Goal: Task Accomplishment & Management: Use online tool/utility

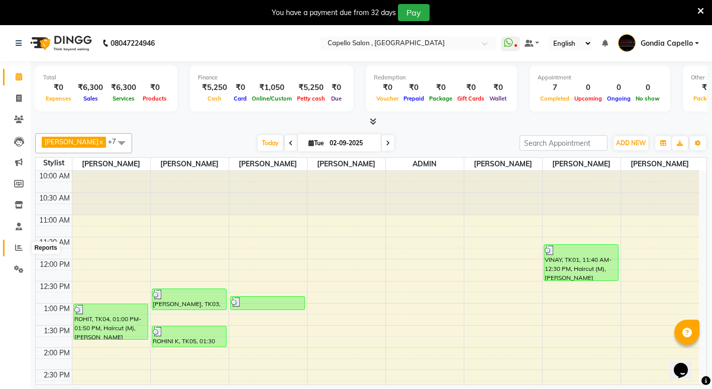
drag, startPoint x: 14, startPoint y: 252, endPoint x: 29, endPoint y: 238, distance: 19.9
click at [14, 252] on span at bounding box center [19, 248] width 18 height 12
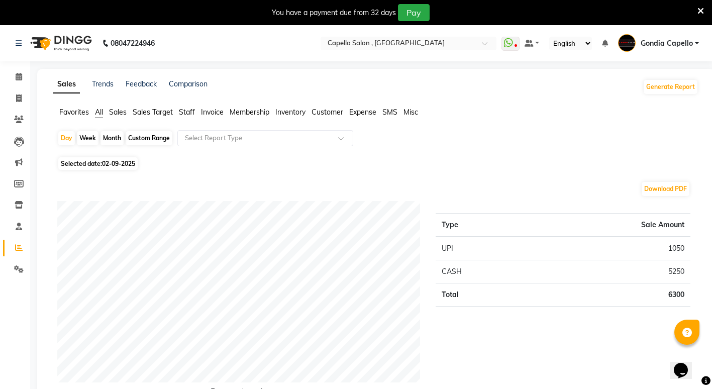
click at [188, 109] on span "Staff" at bounding box center [187, 112] width 16 height 9
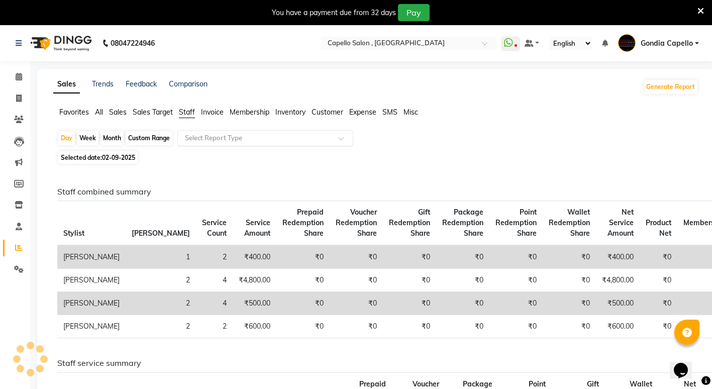
click at [195, 132] on div "Select Report Type" at bounding box center [265, 138] width 176 height 16
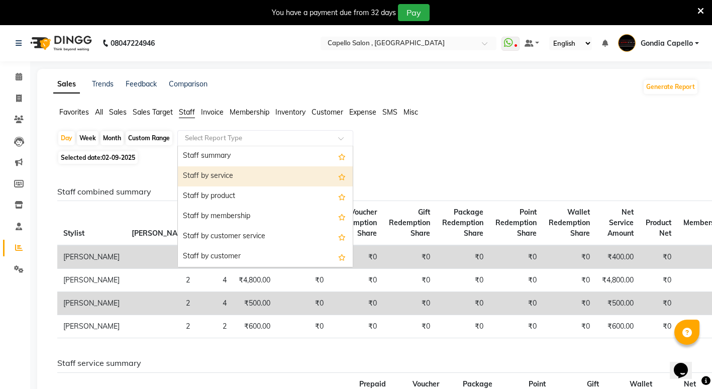
click at [213, 176] on div "Staff by service" at bounding box center [265, 176] width 175 height 20
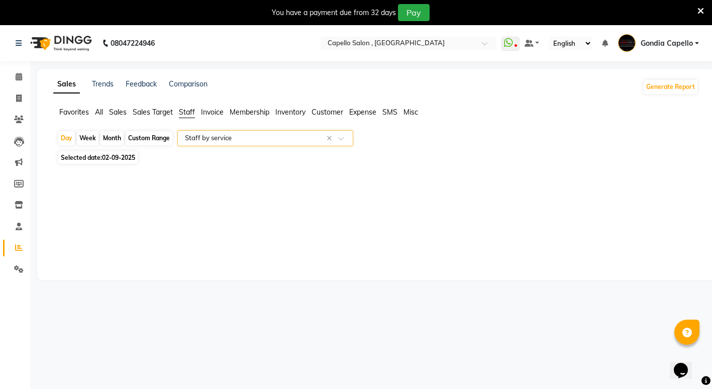
select select "full_report"
select select "csv"
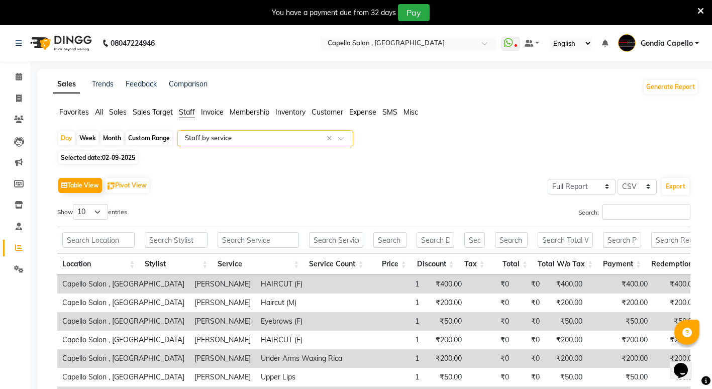
click at [109, 136] on div "Month" at bounding box center [112, 138] width 23 height 14
select select "9"
select select "2025"
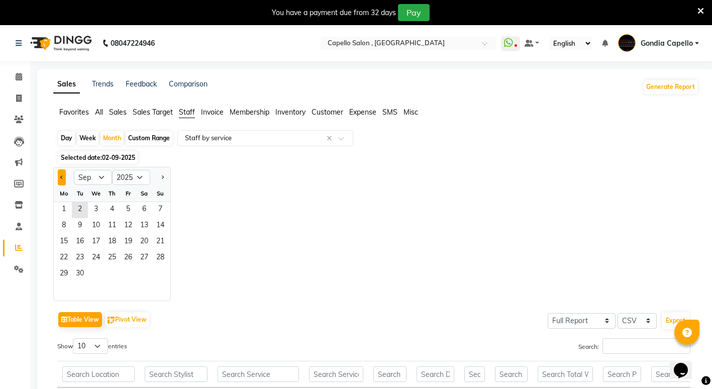
click at [63, 179] on button "Previous month" at bounding box center [62, 177] width 8 height 16
select select "8"
click at [62, 271] on span "25" at bounding box center [64, 274] width 16 height 16
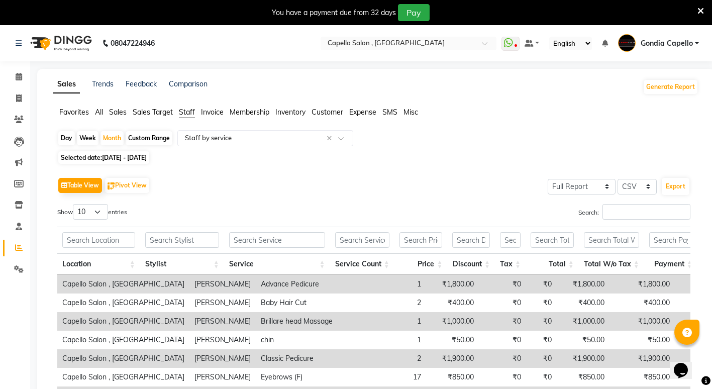
click at [65, 136] on div "Day" at bounding box center [66, 138] width 17 height 14
select select "8"
select select "2025"
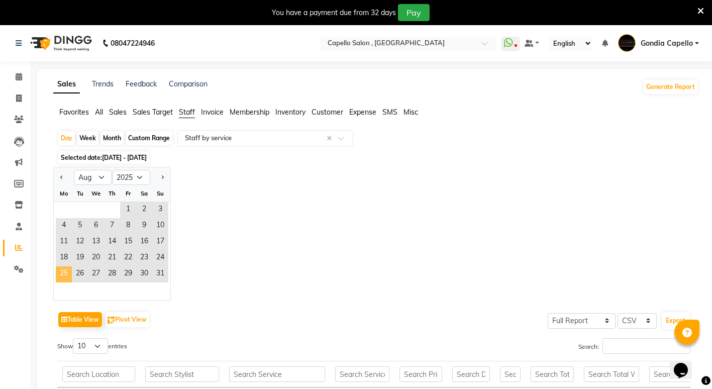
click at [64, 271] on span "25" at bounding box center [64, 274] width 16 height 16
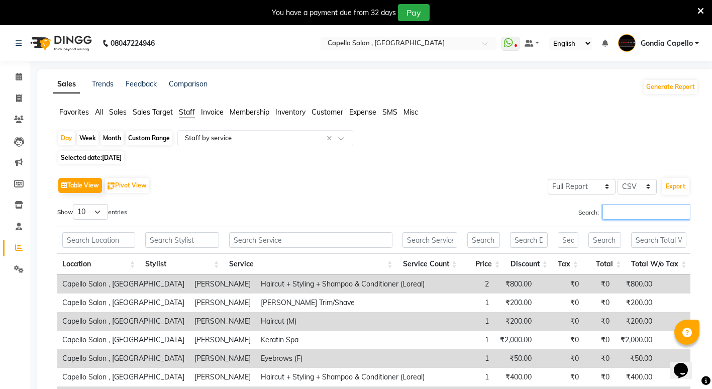
click at [614, 213] on input "Search:" at bounding box center [647, 212] width 88 height 16
type input "S"
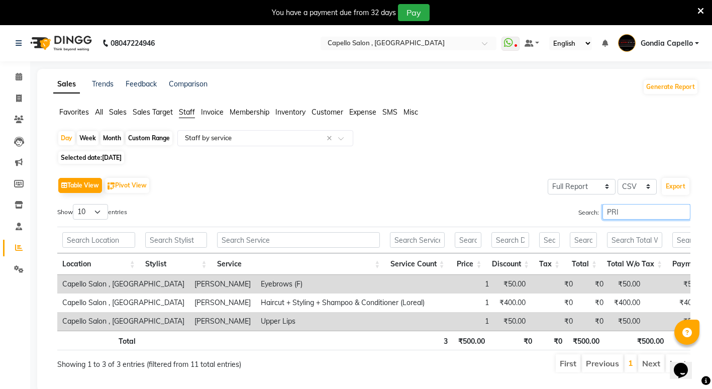
click at [625, 216] on input "PRI" at bounding box center [647, 212] width 88 height 16
type input "P"
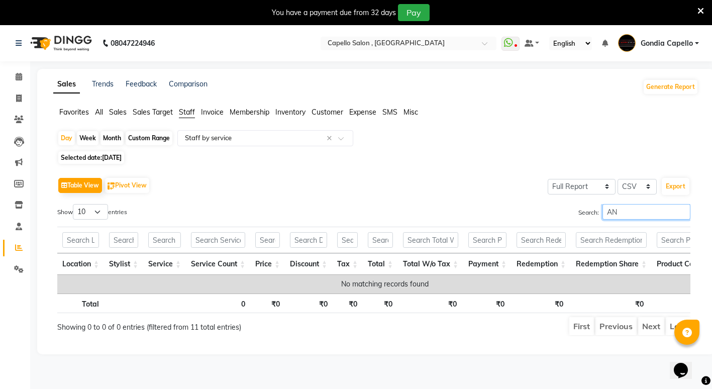
type input "A"
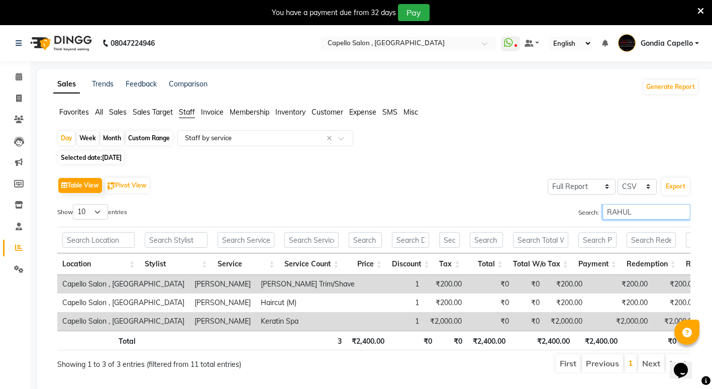
click at [638, 212] on input "RAHUL" at bounding box center [647, 212] width 88 height 16
type input "R"
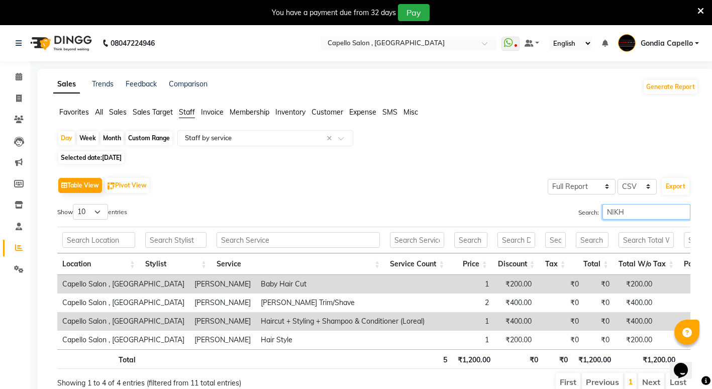
type input "NIKH"
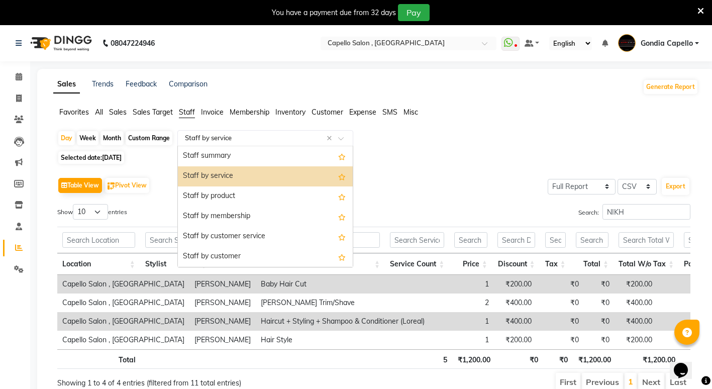
click at [216, 135] on input "text" at bounding box center [255, 138] width 145 height 10
click at [235, 190] on div "Staff by product" at bounding box center [265, 197] width 175 height 20
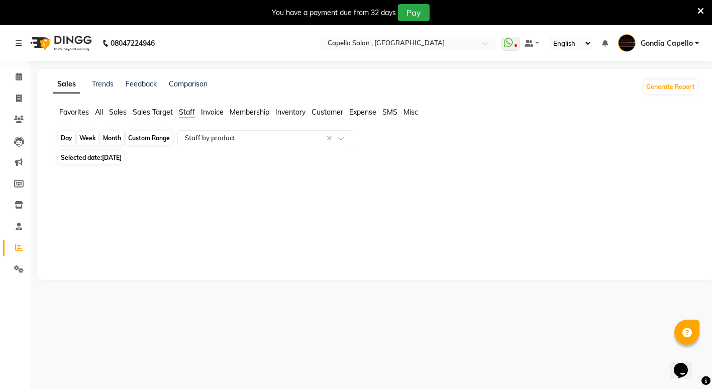
click at [70, 137] on div "Day" at bounding box center [66, 138] width 17 height 14
select select "8"
select select "2025"
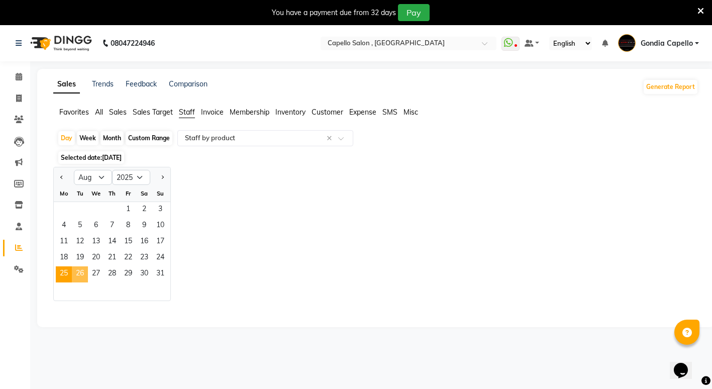
click at [82, 272] on span "26" at bounding box center [80, 274] width 16 height 16
select select "full_report"
select select "csv"
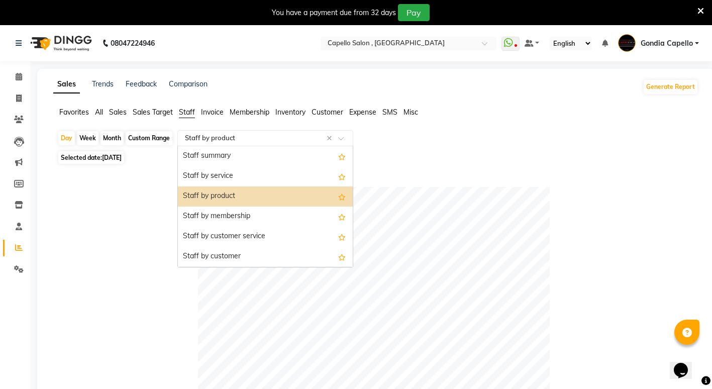
click at [192, 137] on input "text" at bounding box center [255, 138] width 145 height 10
click at [228, 172] on div "Staff by service" at bounding box center [265, 176] width 175 height 20
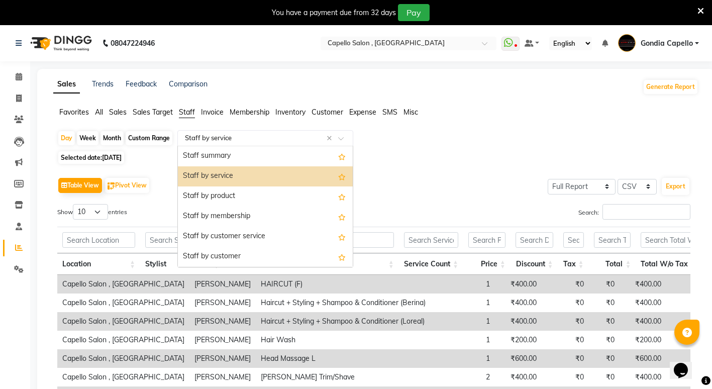
click at [206, 134] on input "text" at bounding box center [255, 138] width 145 height 10
click at [247, 134] on input "text" at bounding box center [255, 138] width 145 height 10
click at [248, 174] on div "Staff by service" at bounding box center [265, 176] width 175 height 20
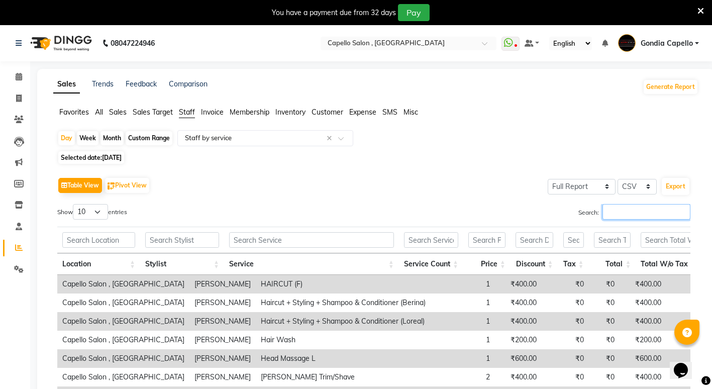
click at [614, 210] on input "Search:" at bounding box center [647, 212] width 88 height 16
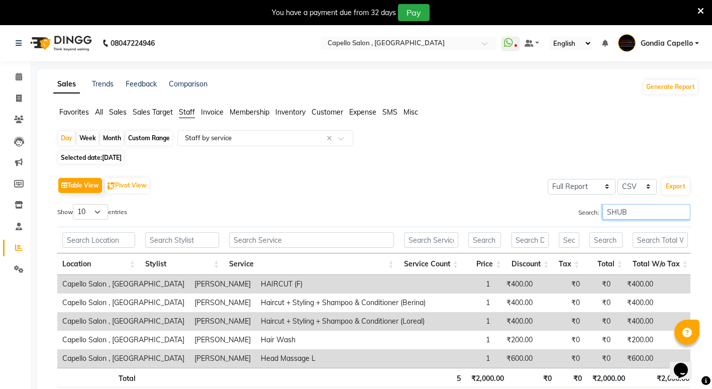
click at [637, 213] on input "SHUB" at bounding box center [647, 212] width 88 height 16
type input "S"
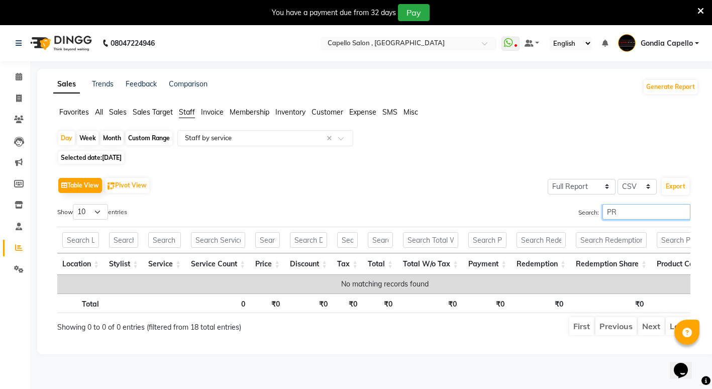
type input "P"
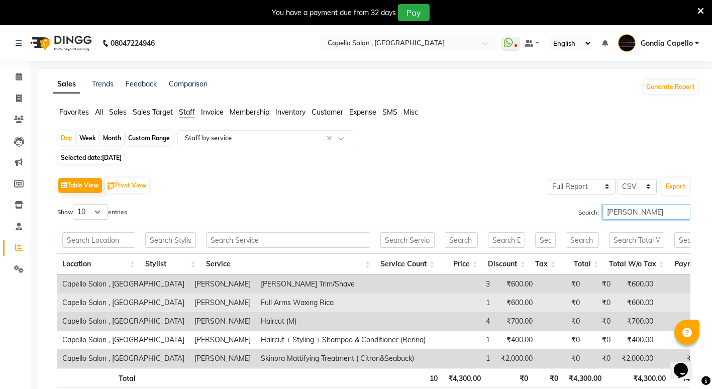
scroll to position [50, 0]
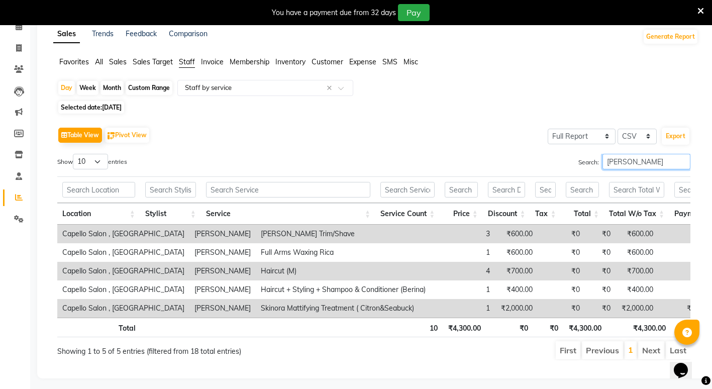
click at [633, 158] on input "ANIKET" at bounding box center [647, 162] width 88 height 16
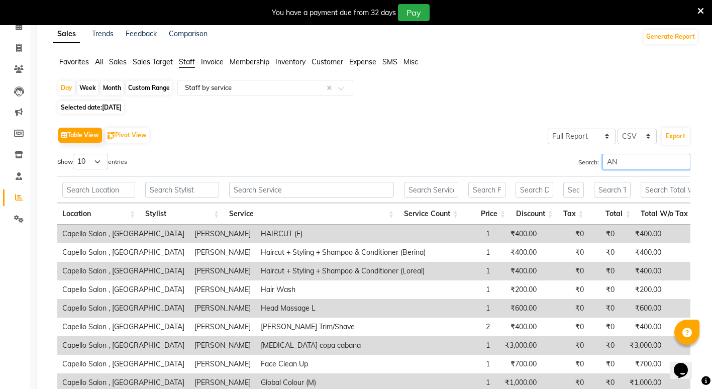
type input "A"
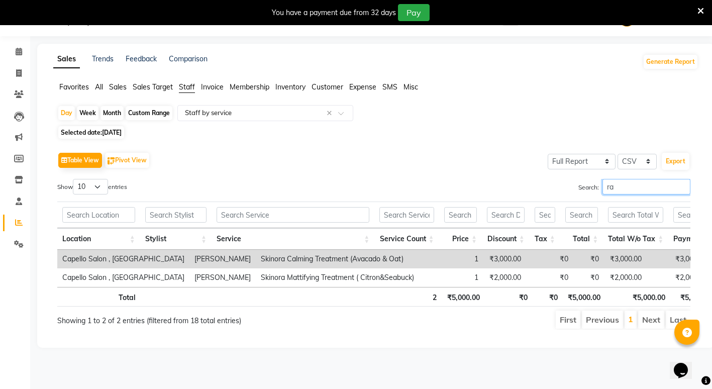
scroll to position [25, 0]
type input "r"
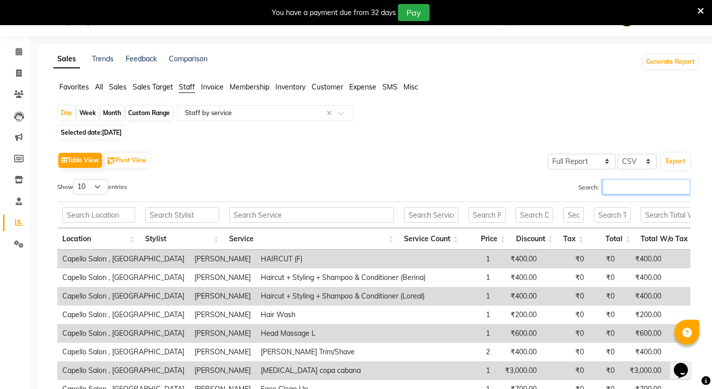
scroll to position [50, 0]
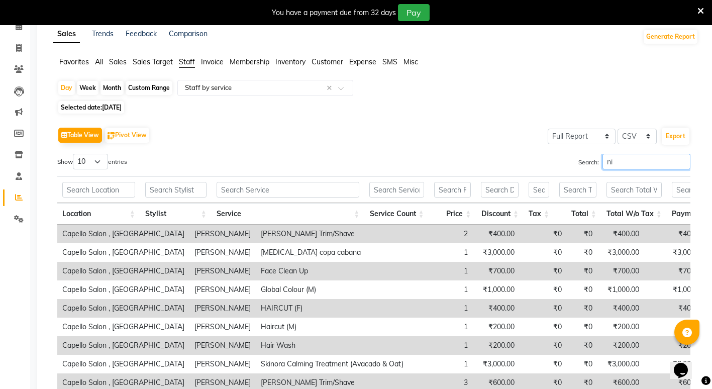
type input "n"
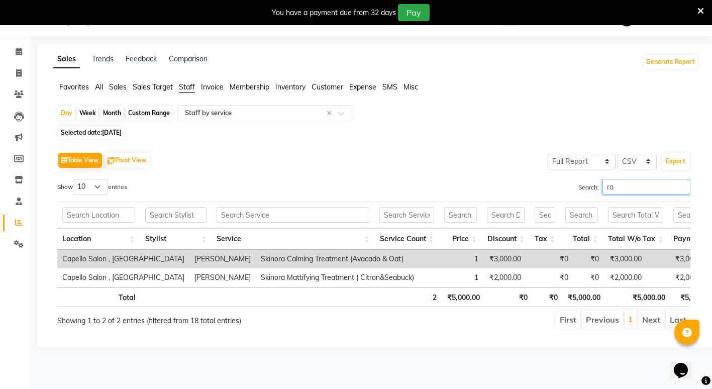
scroll to position [25, 0]
type input "r"
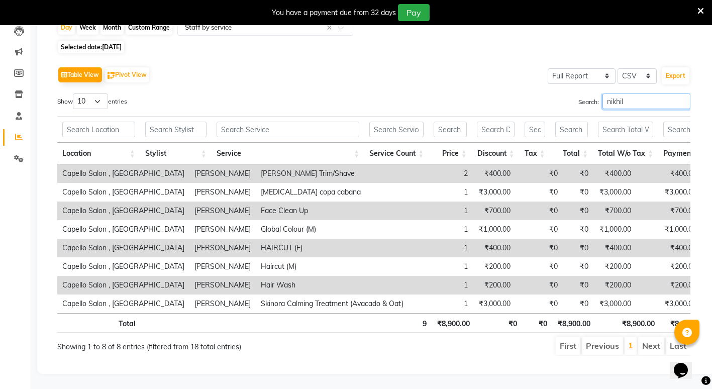
scroll to position [0, 0]
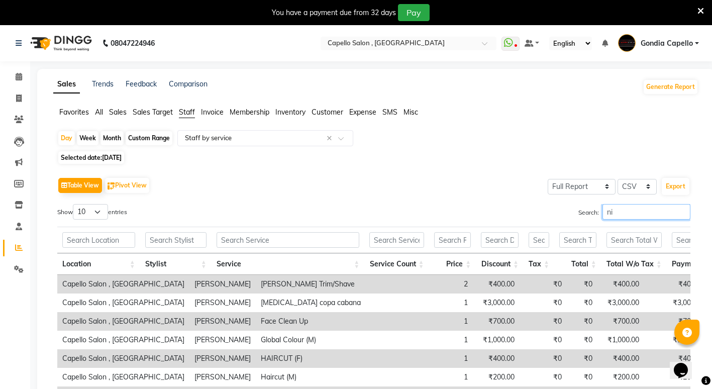
type input "n"
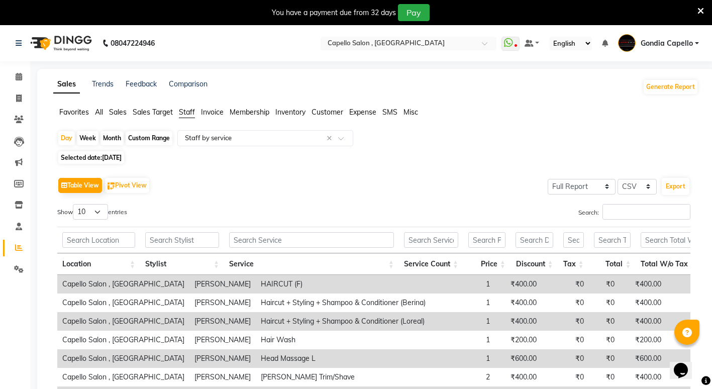
click at [255, 130] on app-reports "Favorites All Sales Sales Target Staff Invoice Membership Inventory Customer Ex…" at bounding box center [376, 309] width 658 height 405
click at [247, 138] on input "text" at bounding box center [255, 138] width 145 height 10
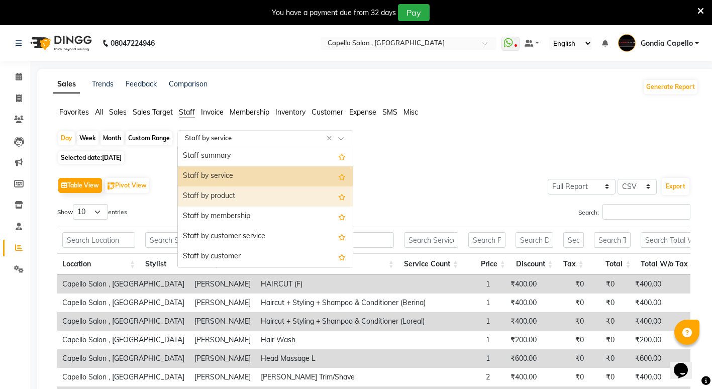
click at [240, 196] on div "Staff by product" at bounding box center [265, 197] width 175 height 20
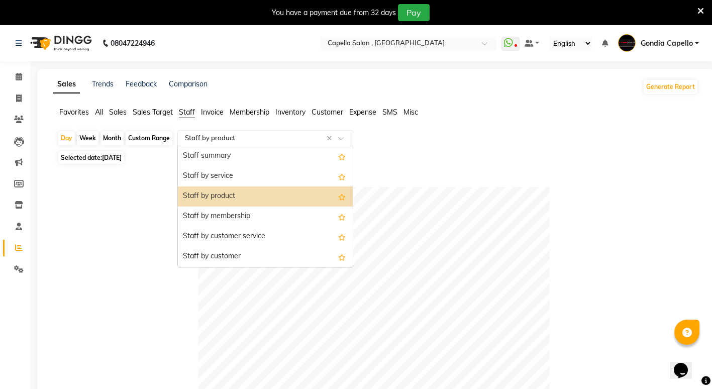
click at [231, 137] on input "text" at bounding box center [255, 138] width 145 height 10
click at [230, 174] on div "Staff by service" at bounding box center [265, 176] width 175 height 20
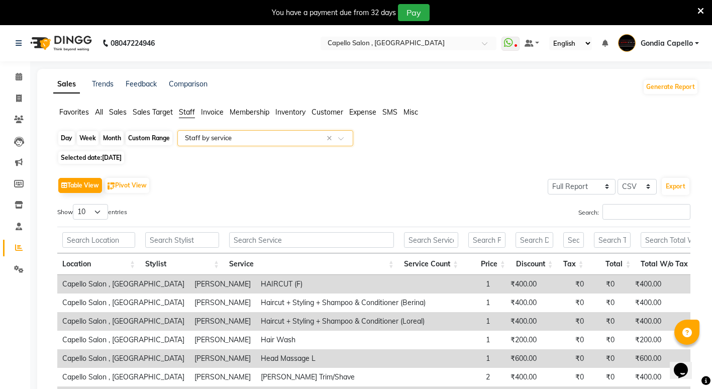
click at [72, 137] on div "Day" at bounding box center [66, 138] width 17 height 14
select select "8"
select select "2025"
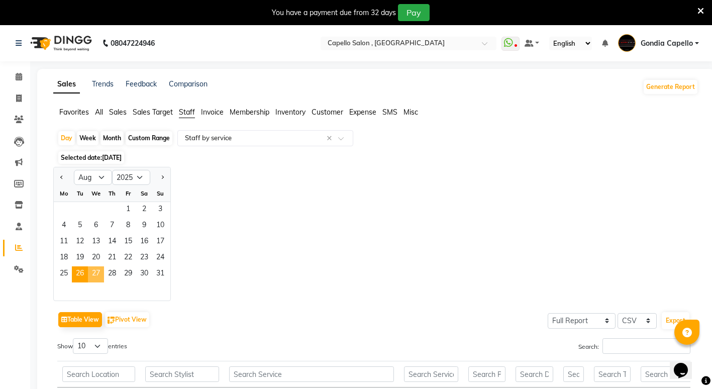
click at [97, 273] on span "27" at bounding box center [96, 274] width 16 height 16
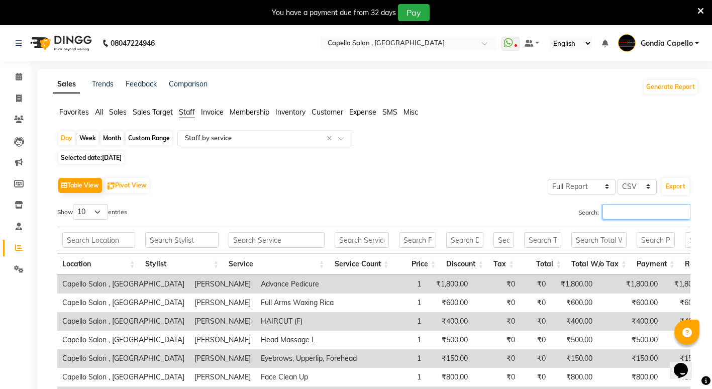
click at [629, 211] on input "Search:" at bounding box center [647, 212] width 88 height 16
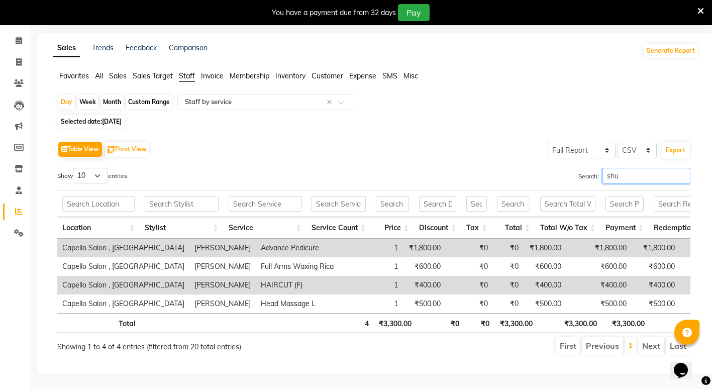
scroll to position [50, 0]
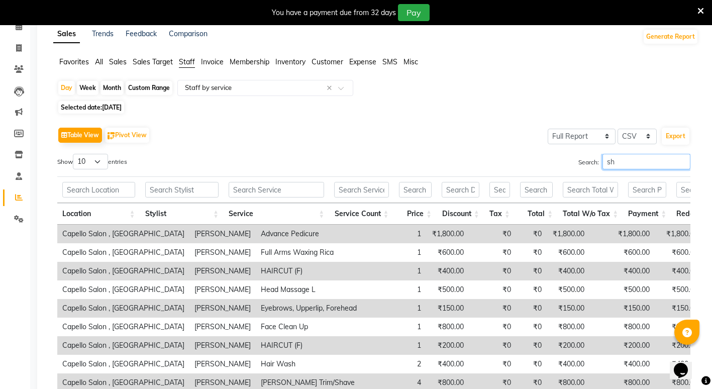
type input "s"
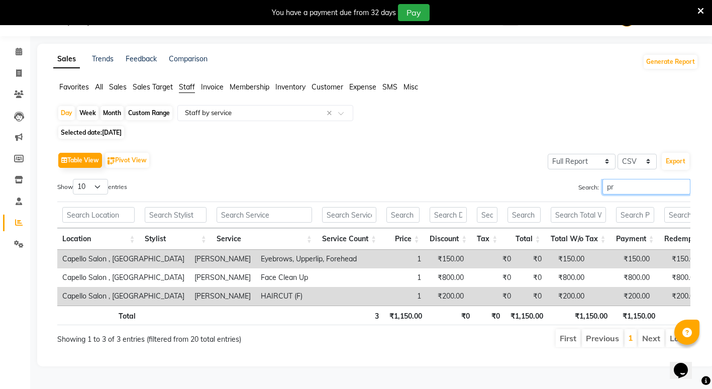
scroll to position [33, 0]
type input "p"
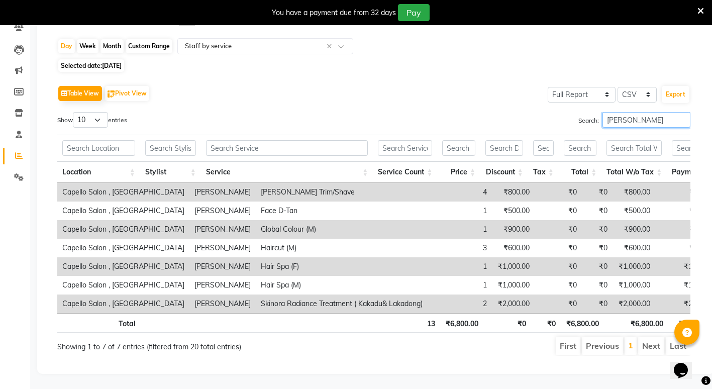
scroll to position [107, 0]
type input "a"
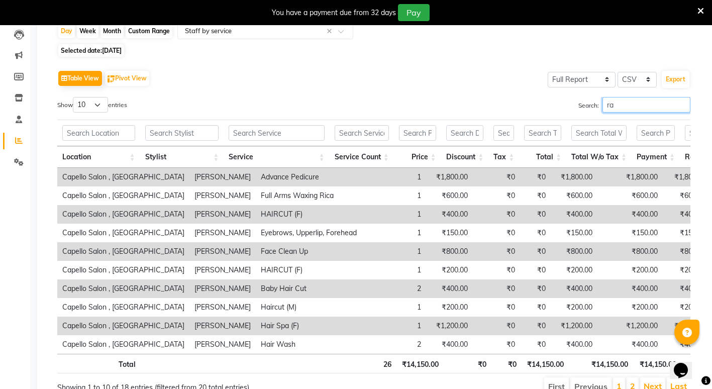
scroll to position [25, 0]
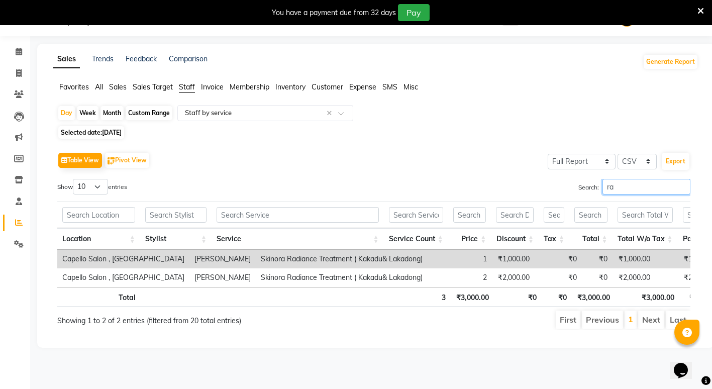
type input "r"
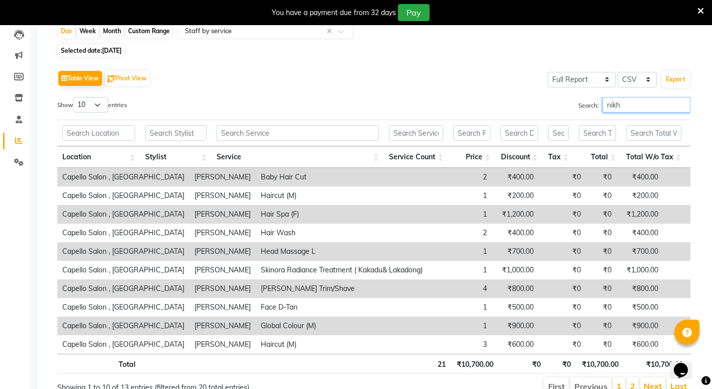
scroll to position [88, 0]
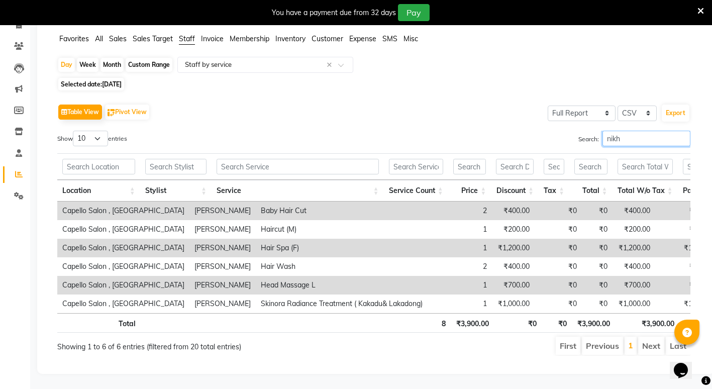
type input "nikh"
click at [226, 60] on input "text" at bounding box center [255, 65] width 145 height 10
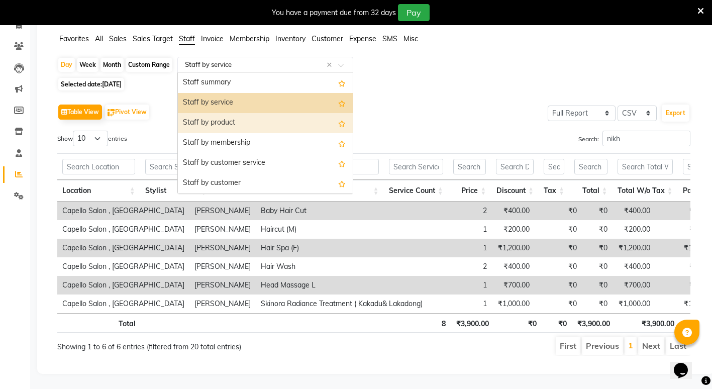
click at [227, 113] on div "Staff by product" at bounding box center [265, 123] width 175 height 20
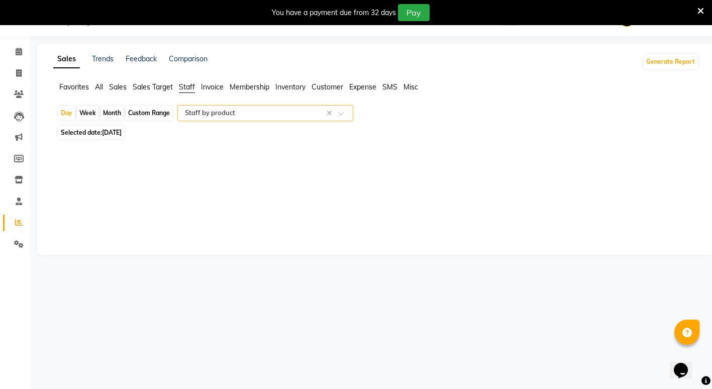
scroll to position [0, 0]
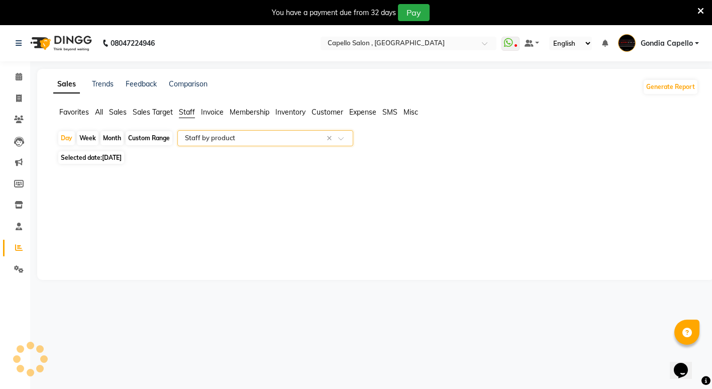
click at [216, 138] on input "text" at bounding box center [255, 138] width 145 height 10
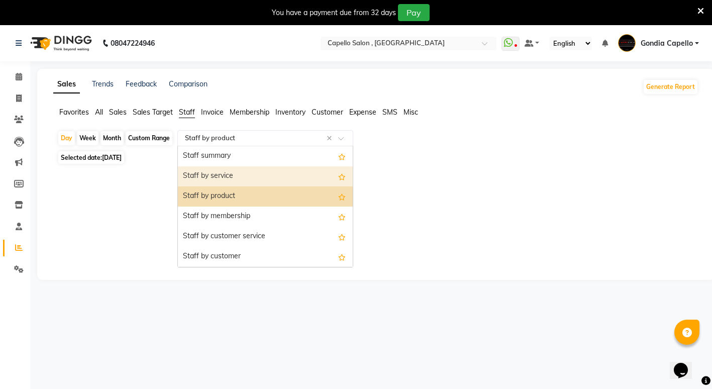
click at [239, 178] on div "Staff by service" at bounding box center [265, 176] width 175 height 20
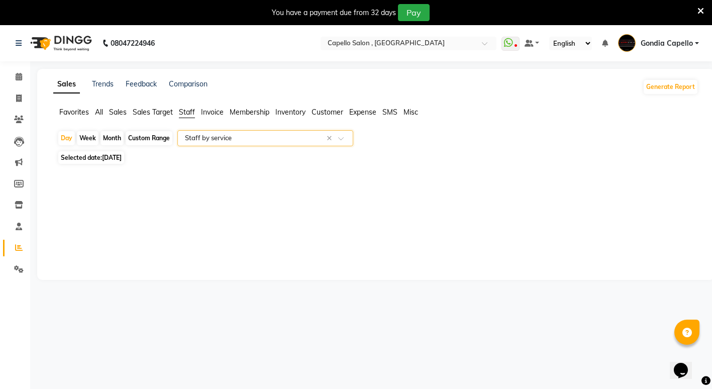
select select "full_report"
select select "csv"
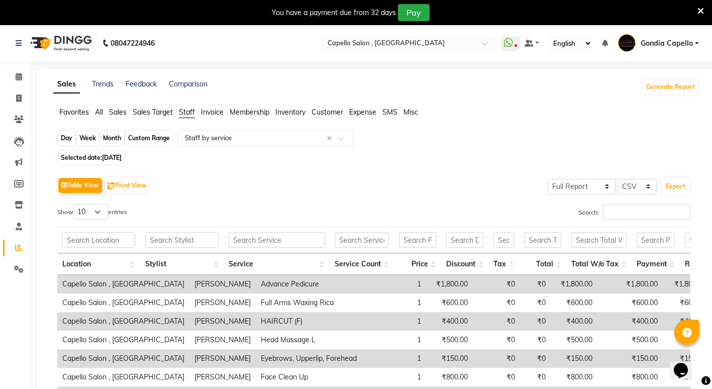
click at [66, 137] on div "Day" at bounding box center [66, 138] width 17 height 14
select select "8"
select select "2025"
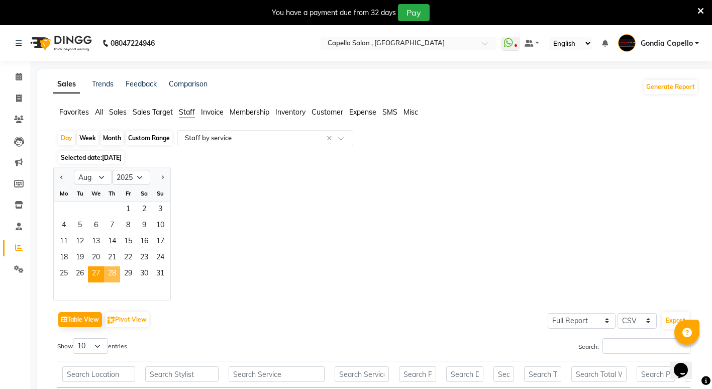
click at [110, 268] on span "28" at bounding box center [112, 274] width 16 height 16
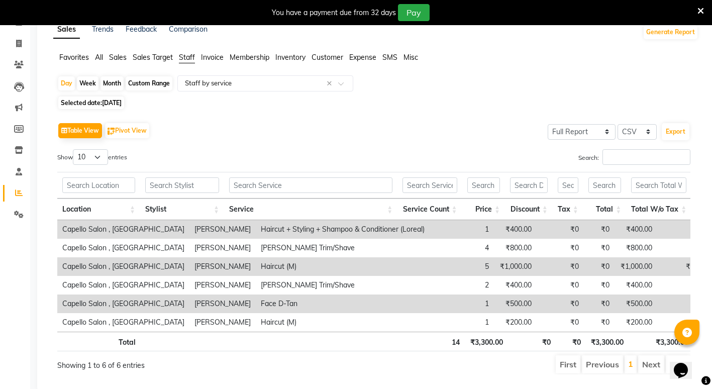
scroll to position [88, 0]
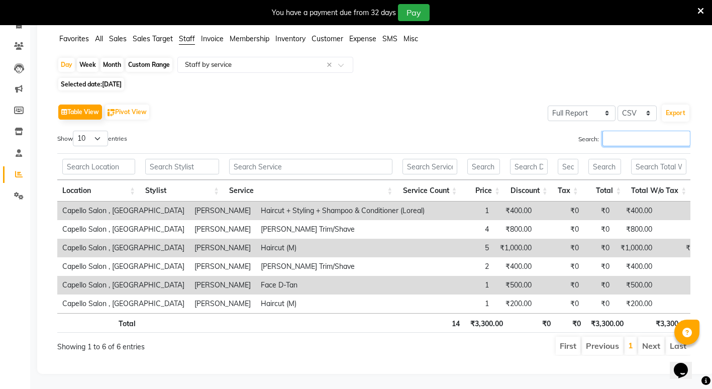
click at [626, 131] on input "Search:" at bounding box center [647, 139] width 88 height 16
click at [614, 131] on input "Search:" at bounding box center [647, 139] width 88 height 16
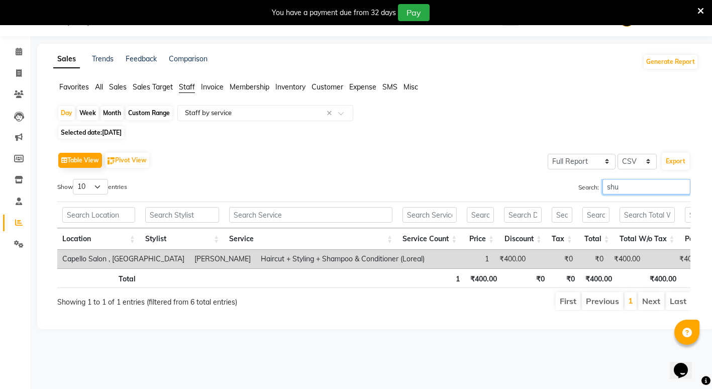
scroll to position [25, 0]
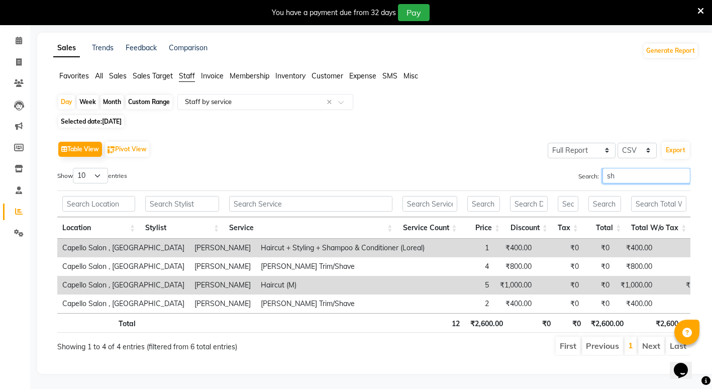
type input "s"
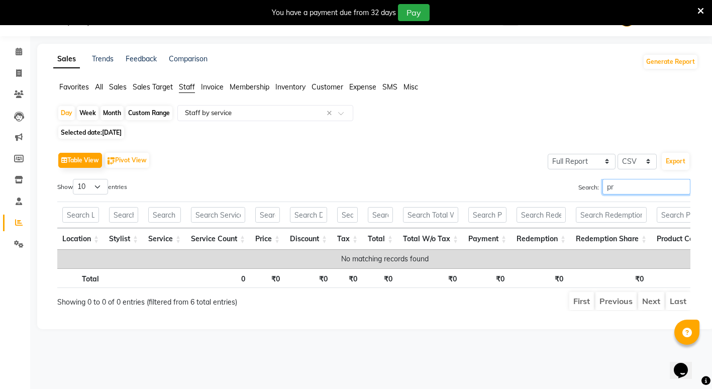
type input "p"
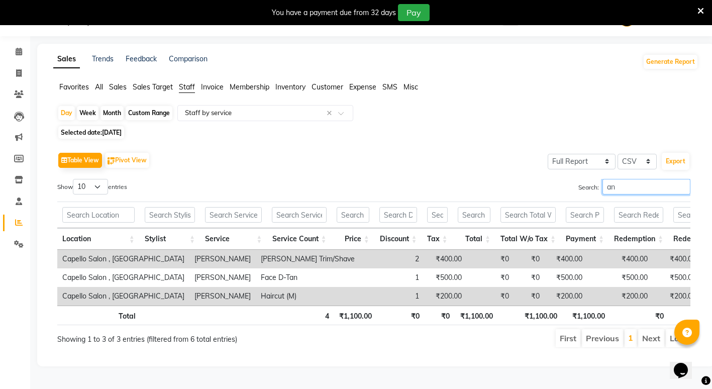
scroll to position [88, 0]
type input "a"
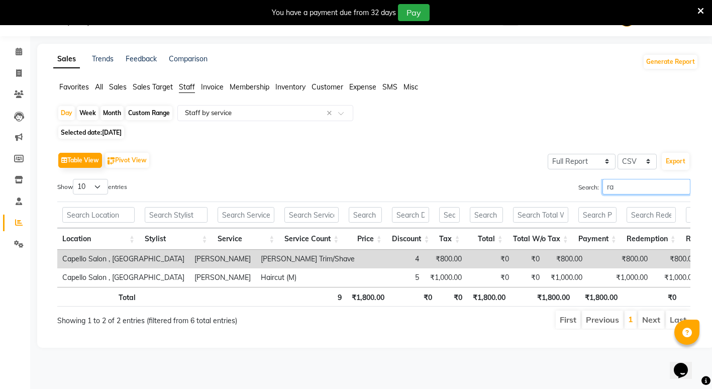
scroll to position [25, 0]
type input "r"
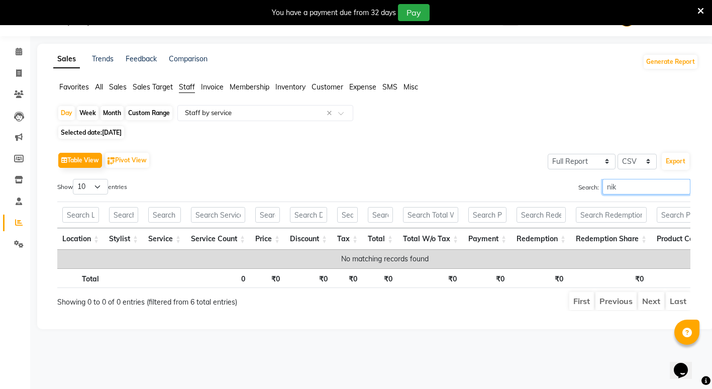
scroll to position [33, 0]
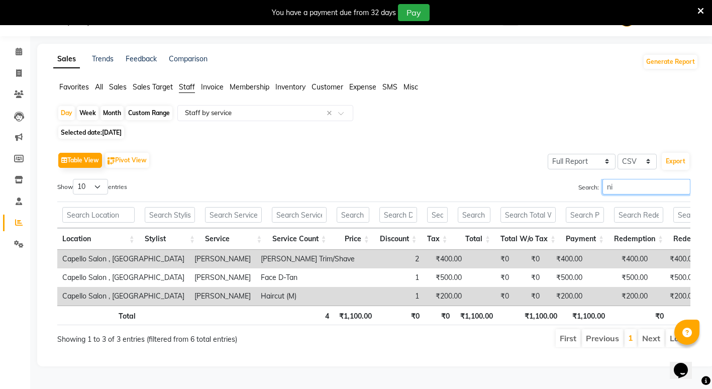
type input "n"
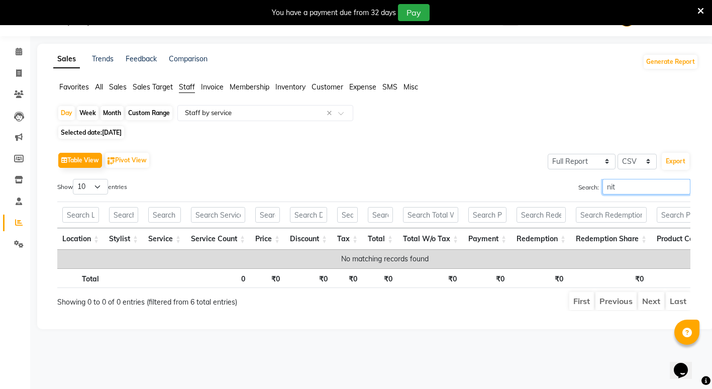
scroll to position [25, 0]
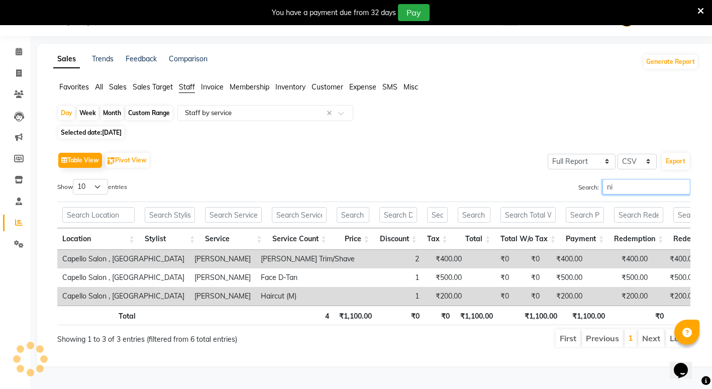
type input "n"
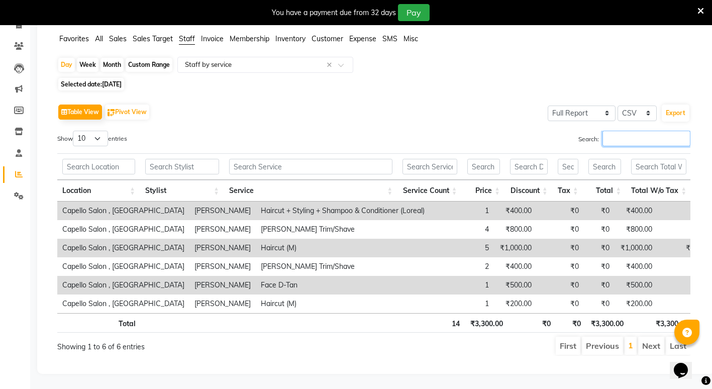
scroll to position [0, 0]
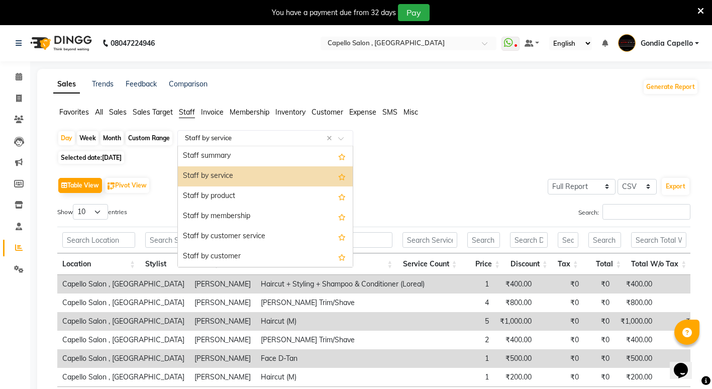
click at [214, 134] on input "text" at bounding box center [255, 138] width 145 height 10
click at [219, 196] on div "Staff by product" at bounding box center [265, 197] width 175 height 20
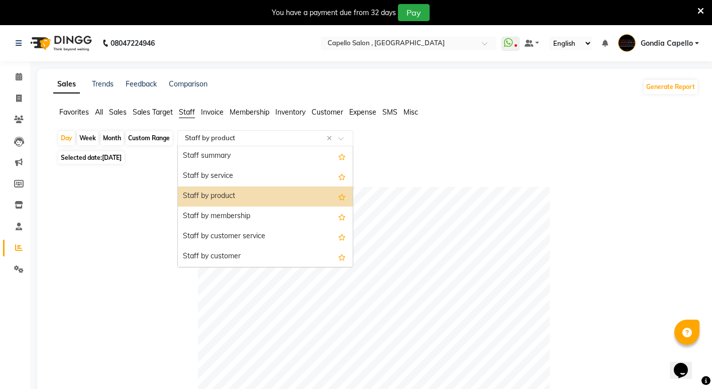
click at [204, 141] on input "text" at bounding box center [255, 138] width 145 height 10
click at [243, 177] on div "Staff by service" at bounding box center [265, 176] width 175 height 20
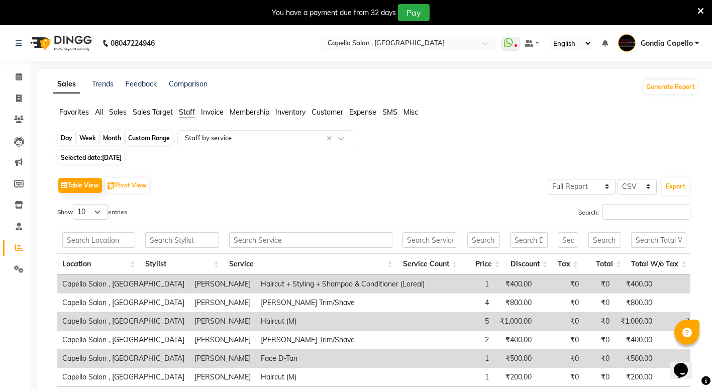
click at [70, 140] on div "Day" at bounding box center [66, 138] width 17 height 14
select select "8"
select select "2025"
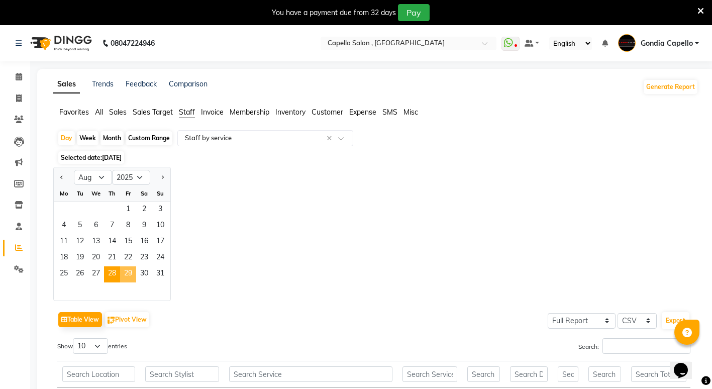
click at [131, 269] on span "29" at bounding box center [128, 274] width 16 height 16
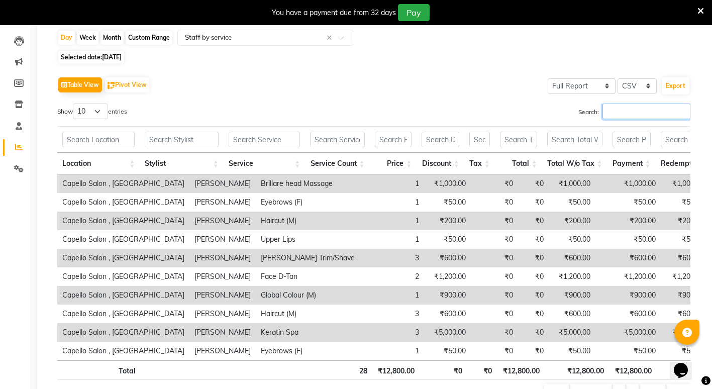
click at [615, 108] on input "Search:" at bounding box center [647, 112] width 88 height 16
type input "s"
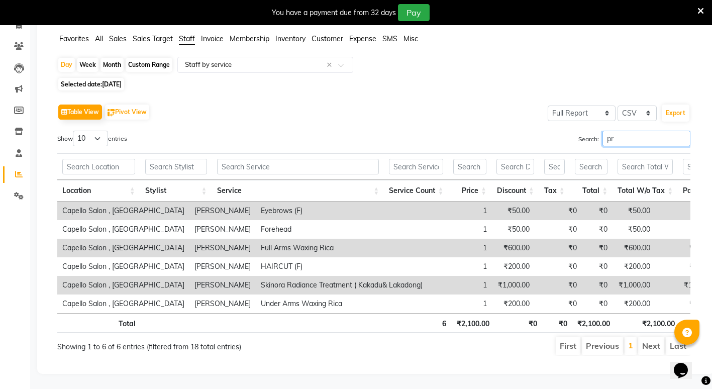
scroll to position [88, 0]
type input "p"
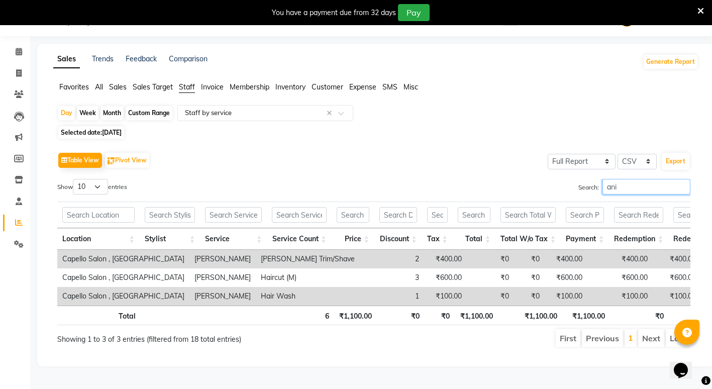
scroll to position [33, 0]
type input "a"
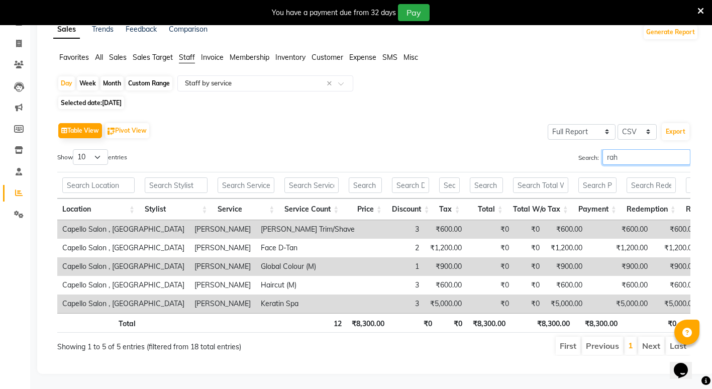
scroll to position [70, 0]
type input "rahul"
click at [125, 295] on td "Capello Salon , [GEOGRAPHIC_DATA]" at bounding box center [123, 304] width 132 height 19
drag, startPoint x: 125, startPoint y: 291, endPoint x: 230, endPoint y: 286, distance: 105.2
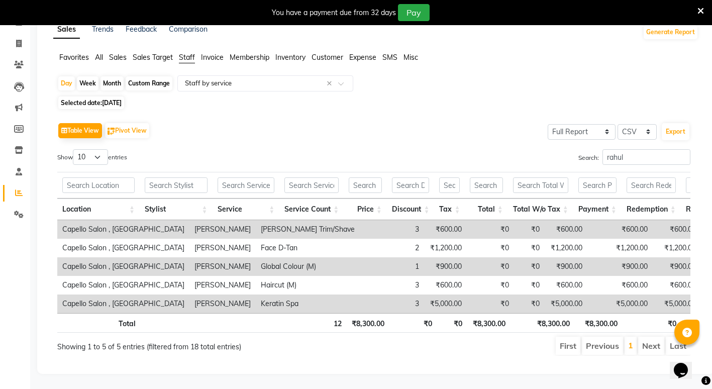
click at [256, 295] on td "Keratin Spa" at bounding box center [308, 304] width 104 height 19
drag, startPoint x: 230, startPoint y: 286, endPoint x: 322, endPoint y: 170, distance: 147.9
click at [322, 177] on input "text" at bounding box center [312, 185] width 54 height 16
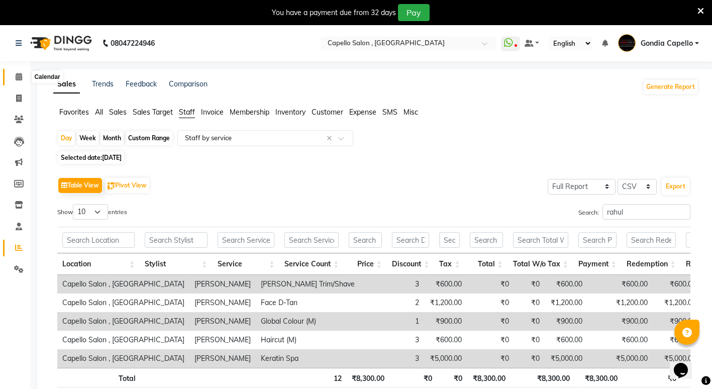
click at [21, 80] on icon at bounding box center [19, 77] width 7 height 8
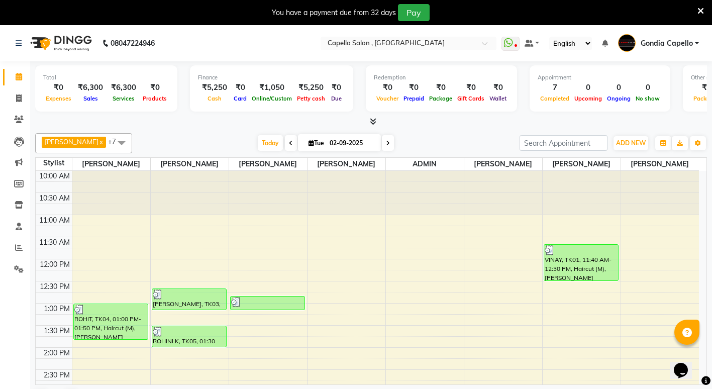
click at [309, 144] on icon at bounding box center [312, 143] width 6 height 7
select select "9"
select select "2025"
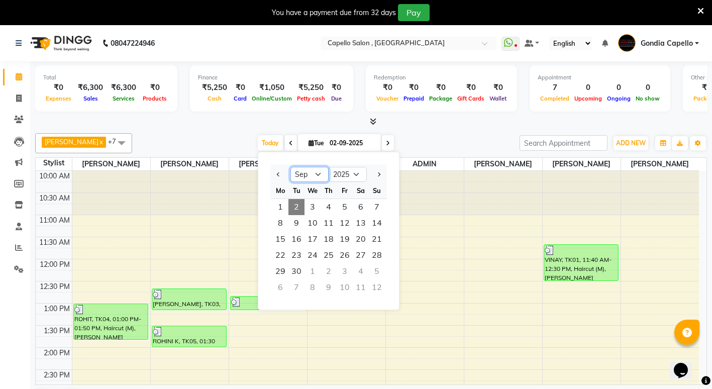
click at [318, 174] on select "Jan Feb Mar Apr May Jun Jul Aug Sep Oct Nov Dec" at bounding box center [310, 174] width 38 height 15
select select "8"
click at [291, 167] on select "Jan Feb Mar Apr May Jun Jul Aug Sep Oct Nov Dec" at bounding box center [310, 174] width 38 height 15
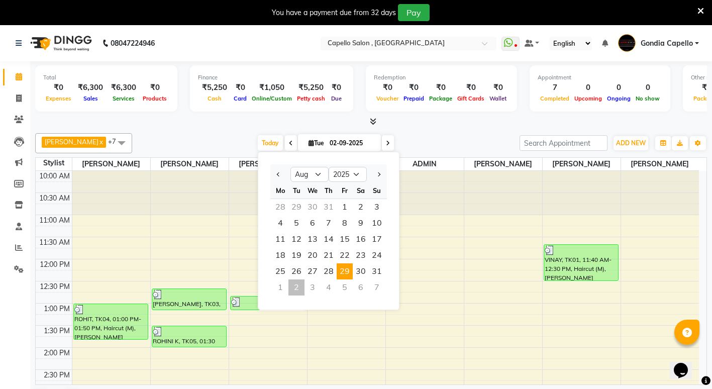
click at [346, 273] on span "29" at bounding box center [345, 271] width 16 height 16
type input "29-08-2025"
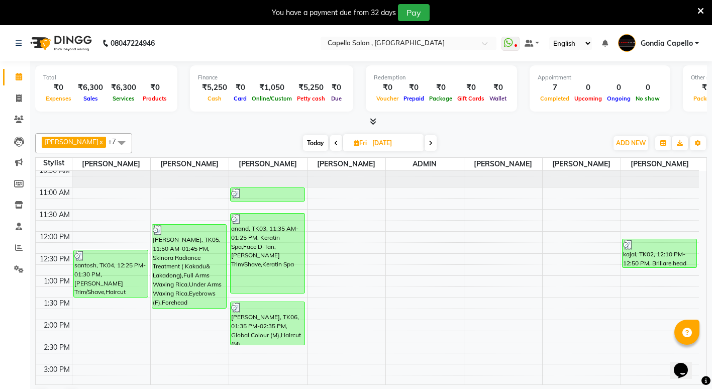
scroll to position [26, 0]
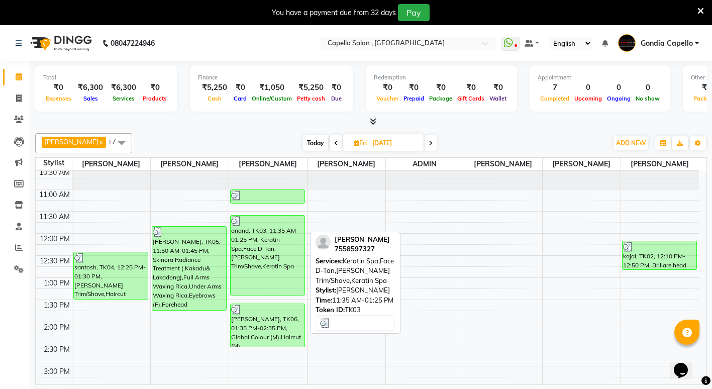
click at [279, 280] on div "anand, TK03, 11:35 AM-01:25 PM, Keratin Spa,Face D-Tan,Beard Trim/Shave,Keratin…" at bounding box center [268, 255] width 74 height 79
select select "3"
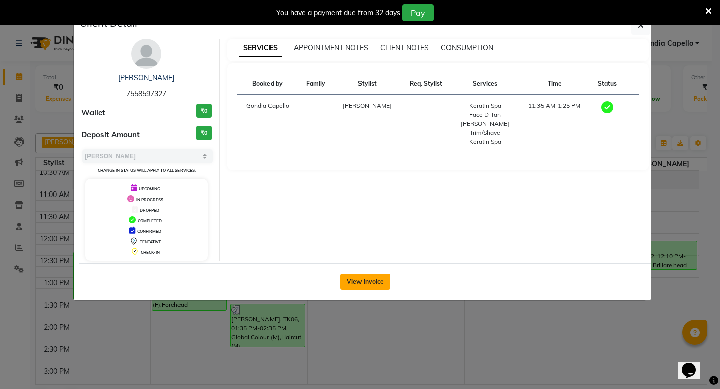
click at [352, 286] on button "View Invoice" at bounding box center [365, 282] width 50 height 16
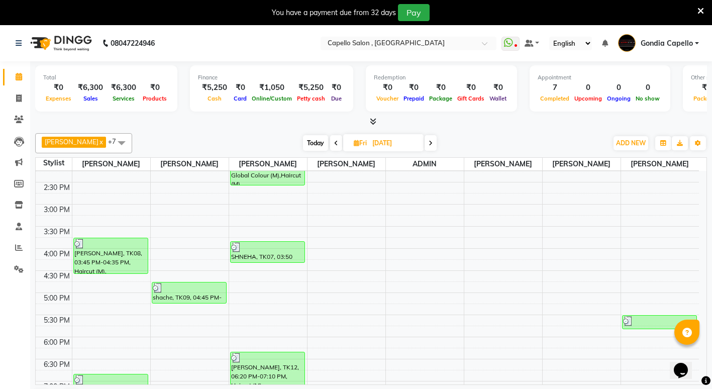
scroll to position [176, 0]
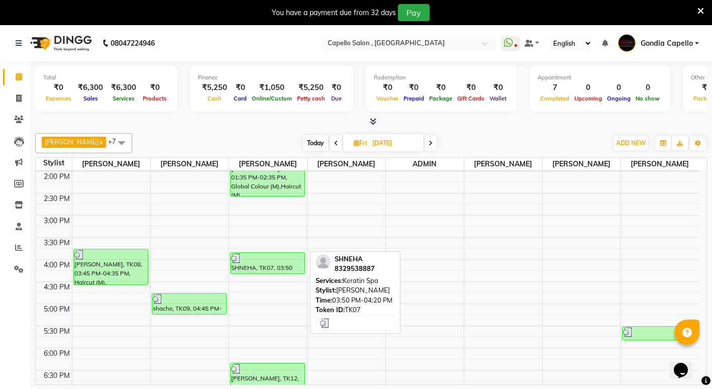
click at [270, 273] on div "SHNEHA, TK07, 03:50 PM-04:20 PM, Keratin Spa" at bounding box center [268, 263] width 74 height 21
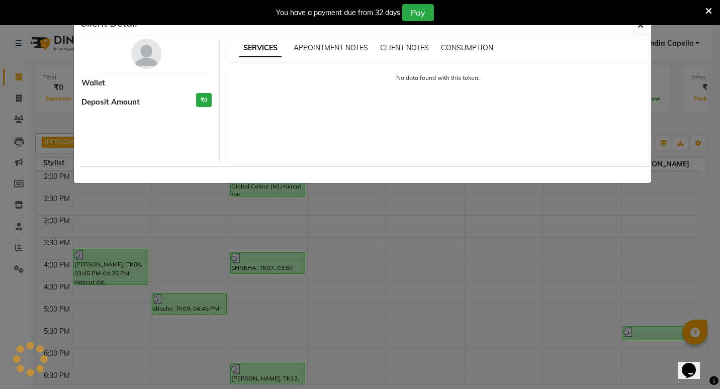
select select "3"
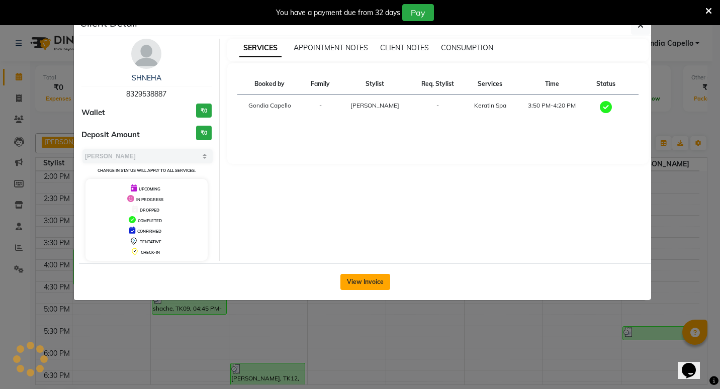
click at [351, 279] on button "View Invoice" at bounding box center [365, 282] width 50 height 16
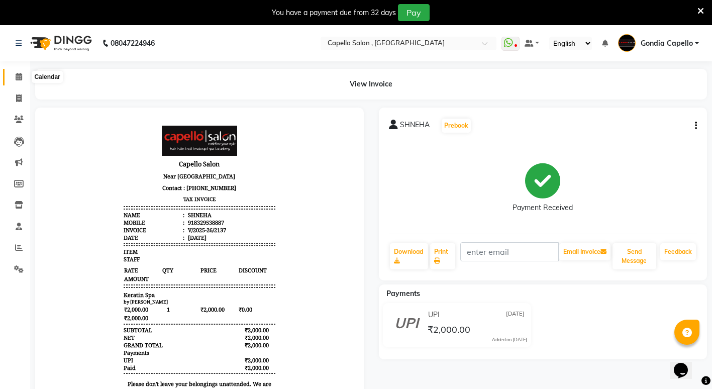
click at [19, 78] on icon at bounding box center [19, 77] width 7 height 8
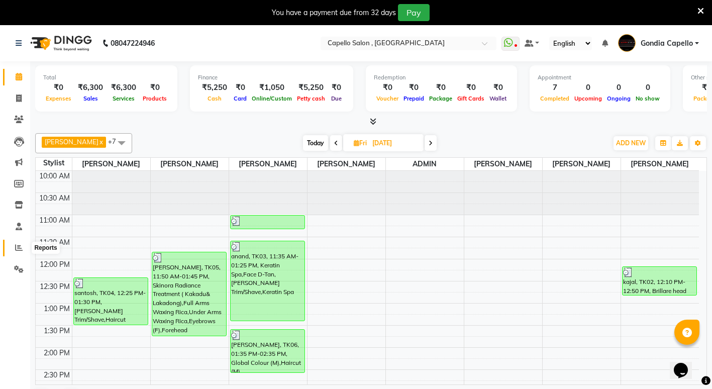
click at [19, 249] on icon at bounding box center [19, 248] width 8 height 8
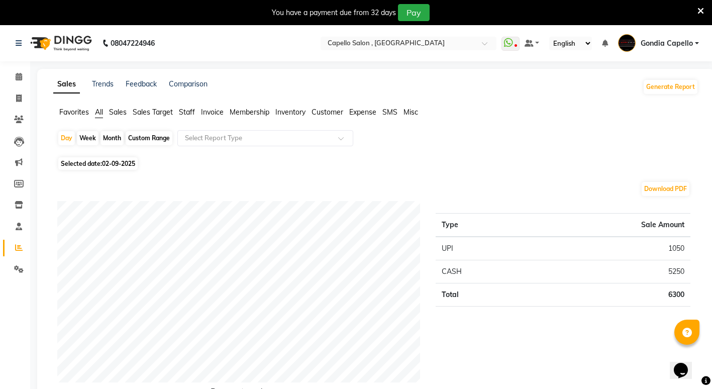
click at [118, 139] on div "Month" at bounding box center [112, 138] width 23 height 14
select select "9"
select select "2025"
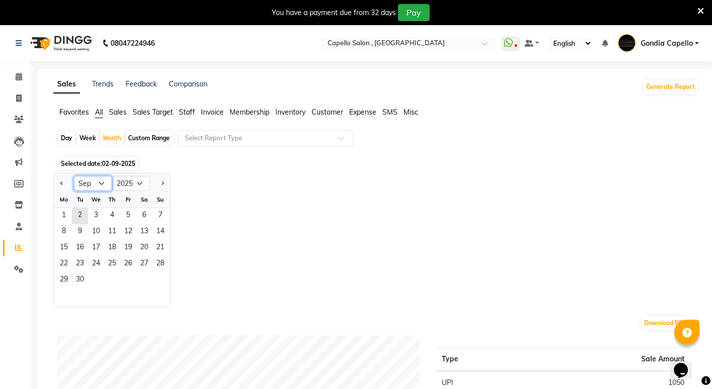
click at [102, 185] on select "Jan Feb Mar Apr May Jun Jul Aug Sep Oct Nov Dec" at bounding box center [93, 183] width 38 height 15
select select "8"
click at [74, 176] on select "Jan Feb Mar Apr May Jun Jul Aug Sep Oct Nov Dec" at bounding box center [93, 183] width 38 height 15
click at [127, 279] on span "29" at bounding box center [128, 280] width 16 height 16
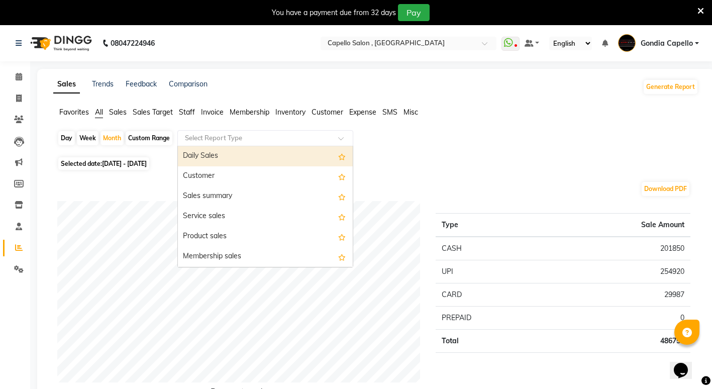
click at [209, 133] on input "text" at bounding box center [255, 138] width 145 height 10
click at [188, 111] on span "Staff" at bounding box center [187, 112] width 16 height 9
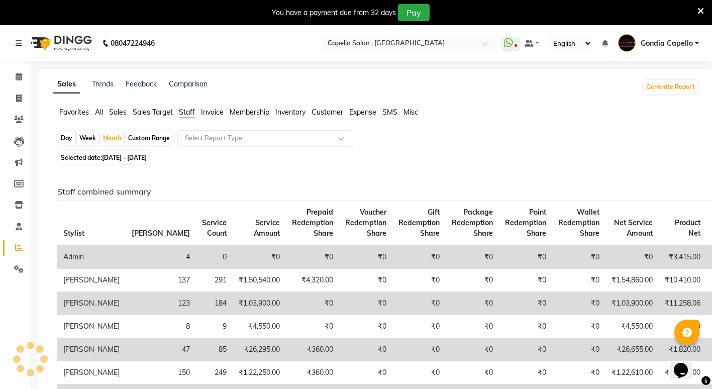
click at [202, 139] on input "text" at bounding box center [255, 138] width 145 height 10
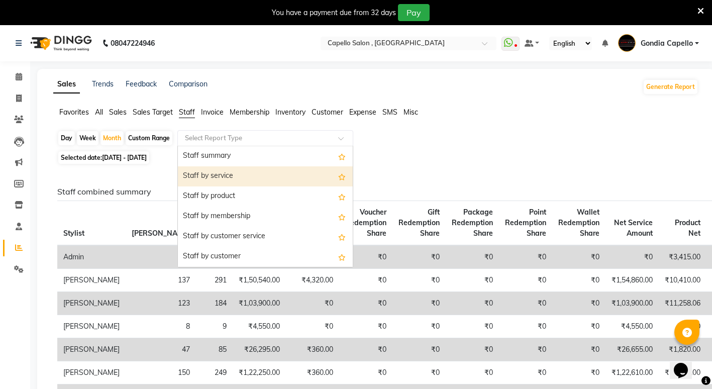
click at [218, 178] on div "Staff by service" at bounding box center [265, 176] width 175 height 20
select select "full_report"
select select "csv"
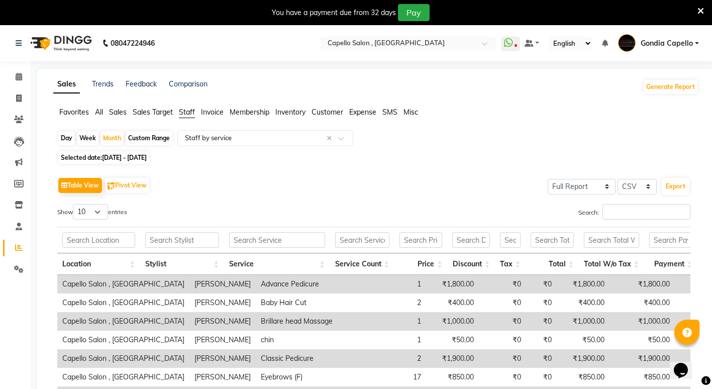
click at [68, 141] on div "Day" at bounding box center [66, 138] width 17 height 14
select select "8"
select select "2025"
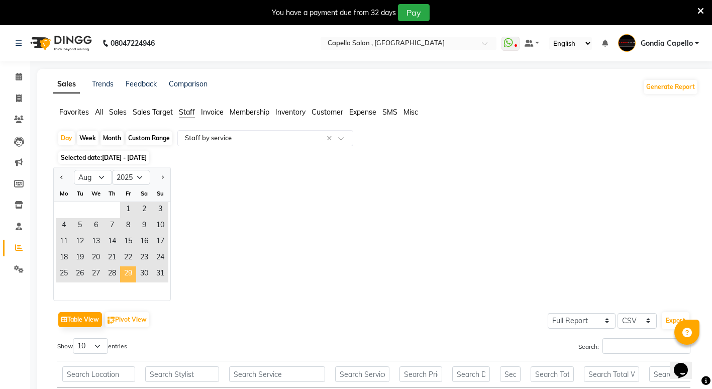
click at [132, 273] on span "29" at bounding box center [128, 274] width 16 height 16
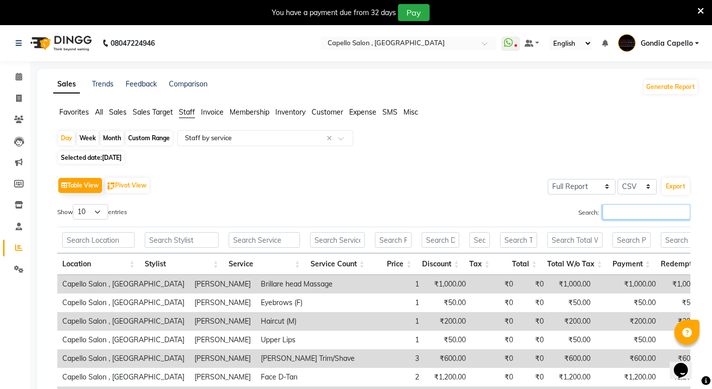
click at [608, 211] on input "Search:" at bounding box center [647, 212] width 88 height 16
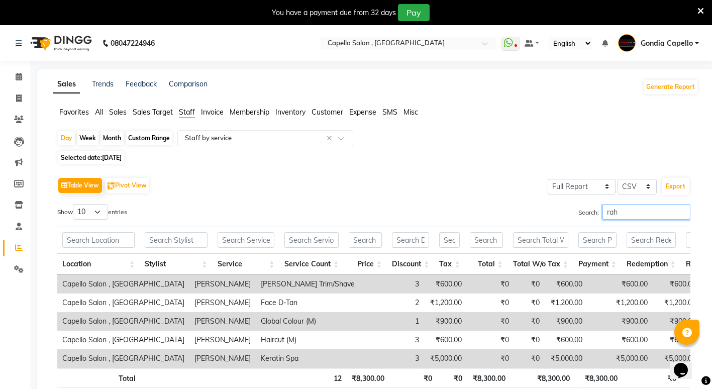
click at [624, 211] on input "rah" at bounding box center [647, 212] width 88 height 16
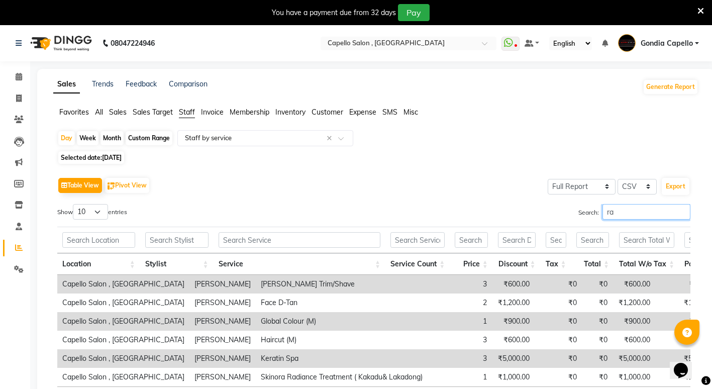
type input "r"
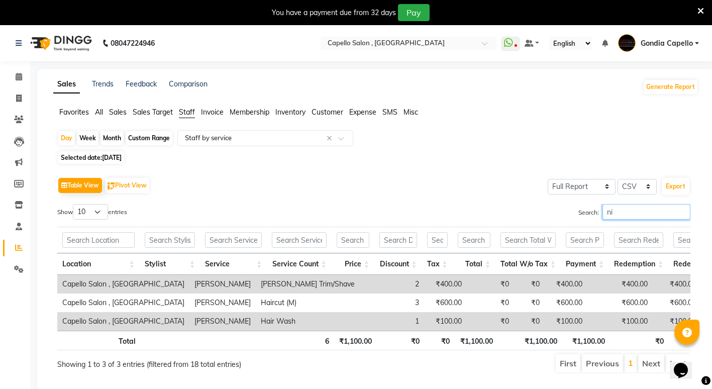
type input "n"
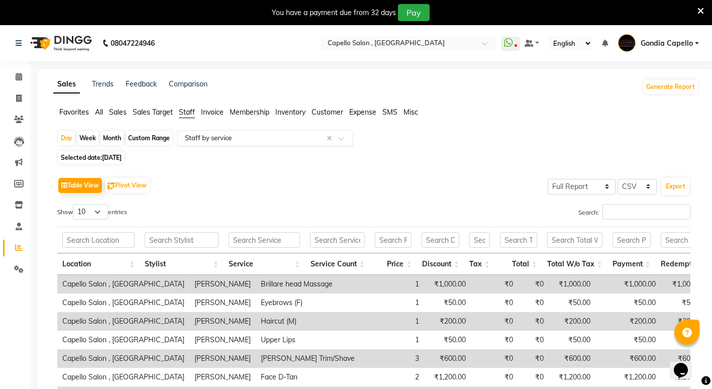
click at [214, 137] on input "text" at bounding box center [255, 138] width 145 height 10
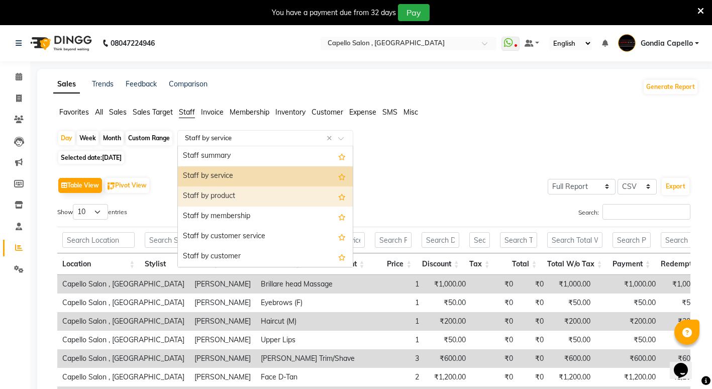
click at [215, 195] on div "Staff by product" at bounding box center [265, 197] width 175 height 20
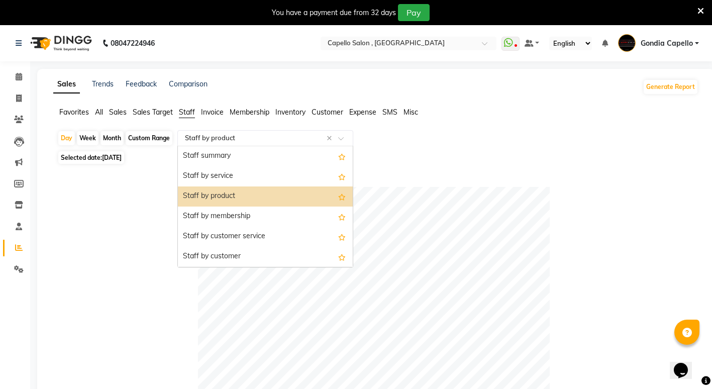
click at [197, 141] on input "text" at bounding box center [255, 138] width 145 height 10
drag, startPoint x: 207, startPoint y: 179, endPoint x: 142, endPoint y: 162, distance: 67.2
click at [207, 178] on div "Staff by service" at bounding box center [265, 176] width 175 height 20
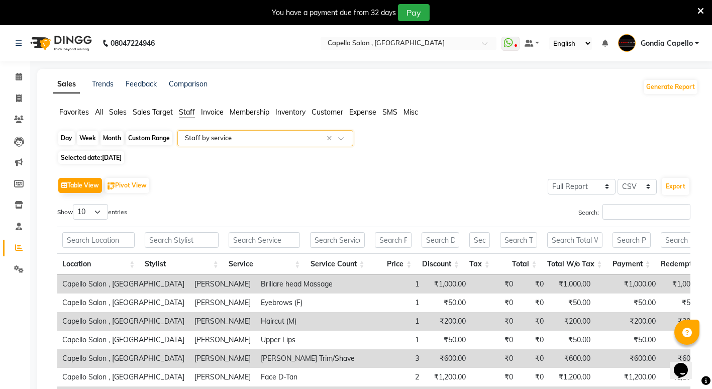
click at [61, 141] on div "Day" at bounding box center [66, 138] width 17 height 14
select select "8"
select select "2025"
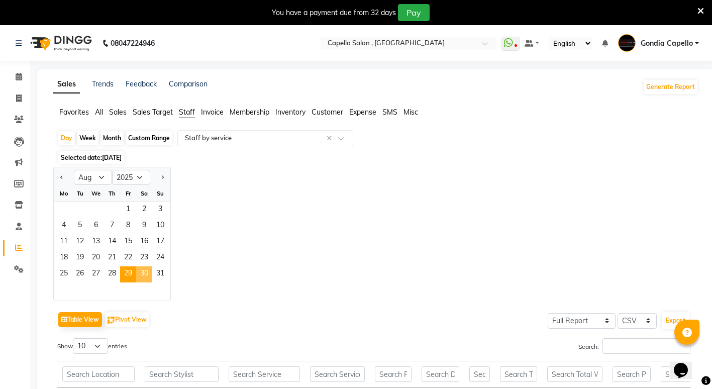
click at [142, 273] on span "30" at bounding box center [144, 274] width 16 height 16
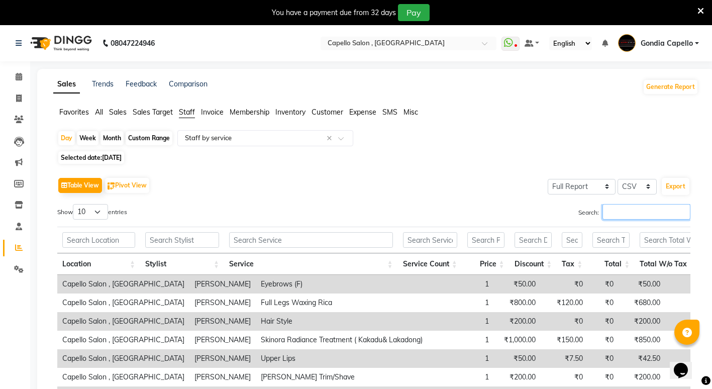
click at [604, 212] on input "Search:" at bounding box center [647, 212] width 88 height 16
type input "s"
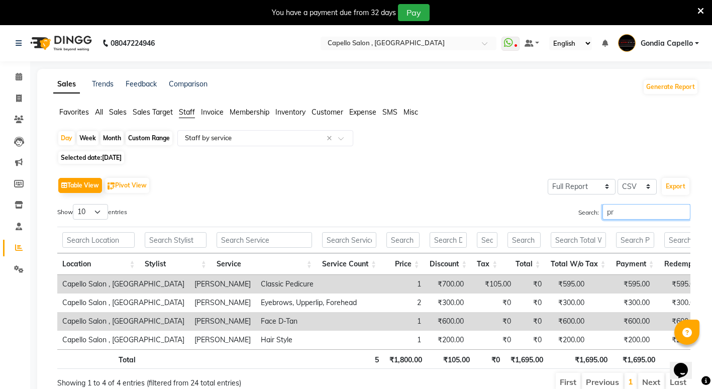
type input "p"
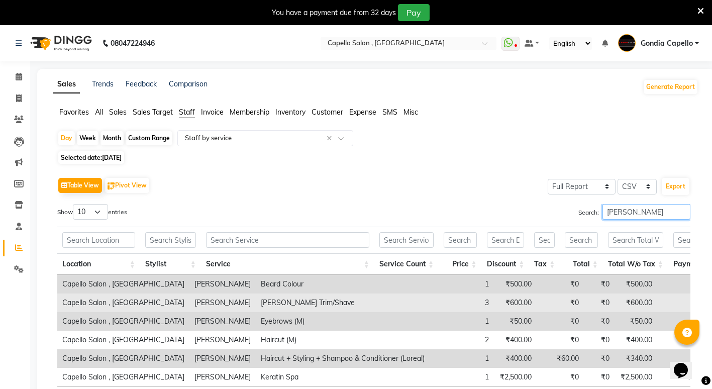
scroll to position [50, 0]
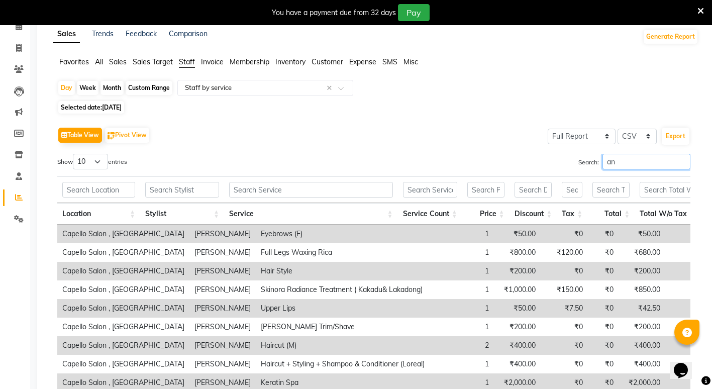
type input "a"
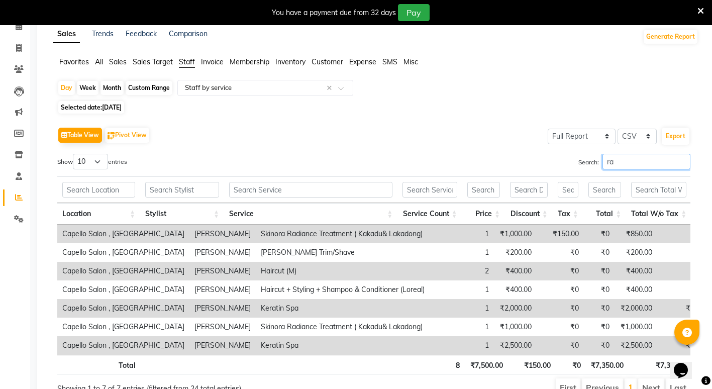
type input "r"
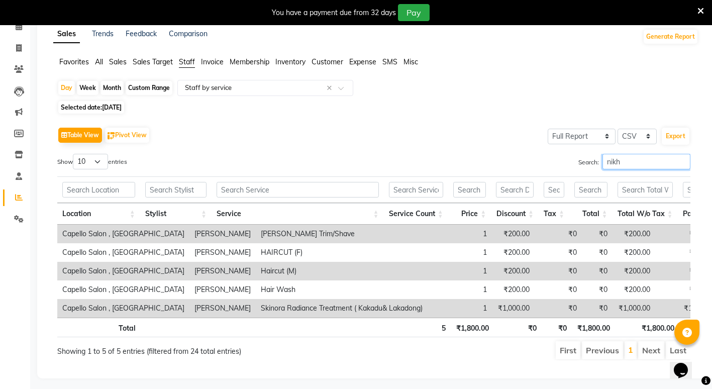
type input "nikh"
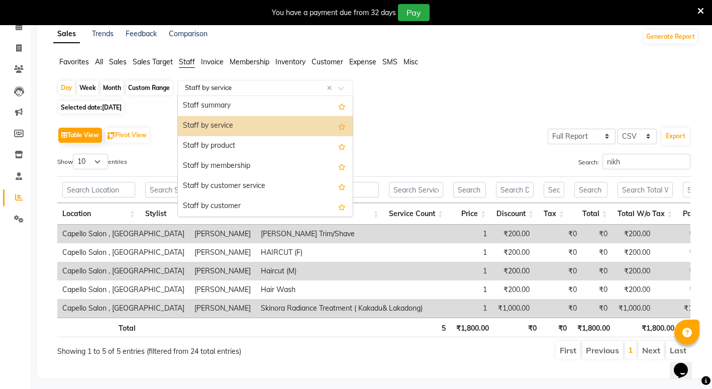
click at [261, 84] on input "text" at bounding box center [255, 88] width 145 height 10
click at [233, 140] on div "Staff by product" at bounding box center [265, 146] width 175 height 20
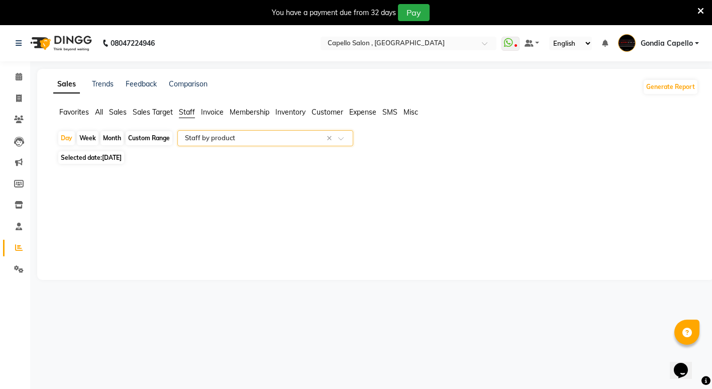
scroll to position [25, 0]
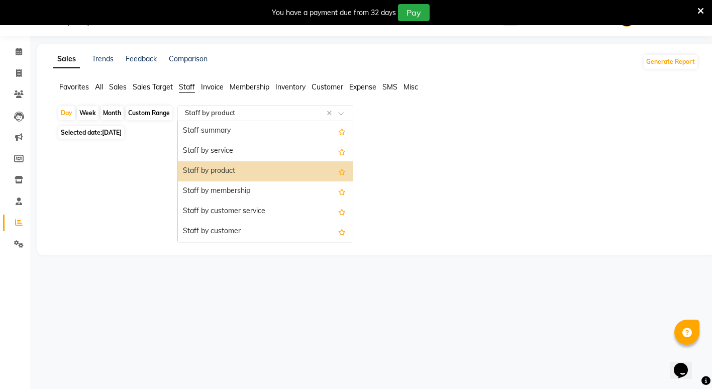
click at [219, 109] on input "text" at bounding box center [255, 113] width 145 height 10
click at [230, 146] on div "Staff by service" at bounding box center [265, 151] width 175 height 20
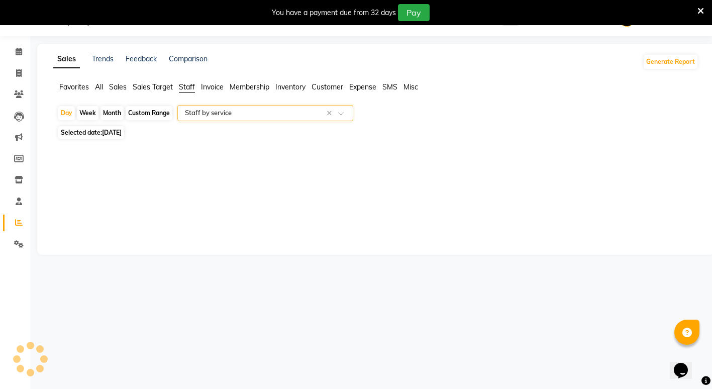
select select "full_report"
select select "csv"
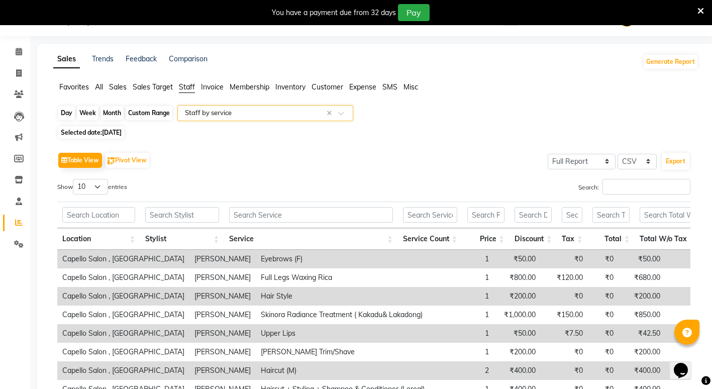
click at [66, 115] on div "Day" at bounding box center [66, 113] width 17 height 14
select select "8"
select select "2025"
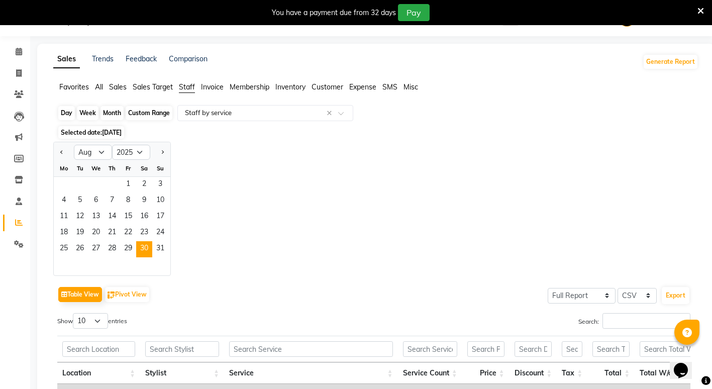
click at [66, 115] on div "Day" at bounding box center [66, 113] width 17 height 14
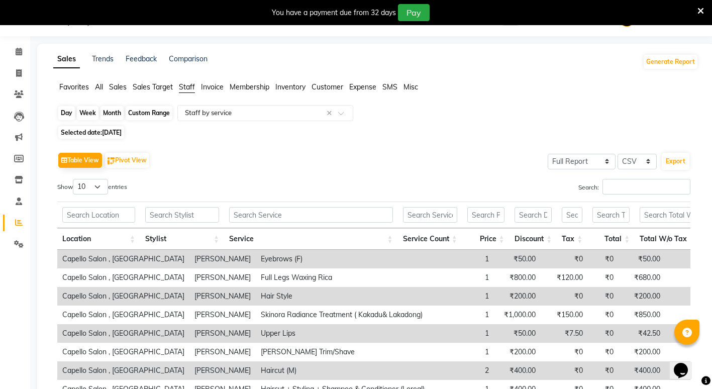
click at [68, 112] on div "Day" at bounding box center [66, 113] width 17 height 14
select select "8"
select select "2025"
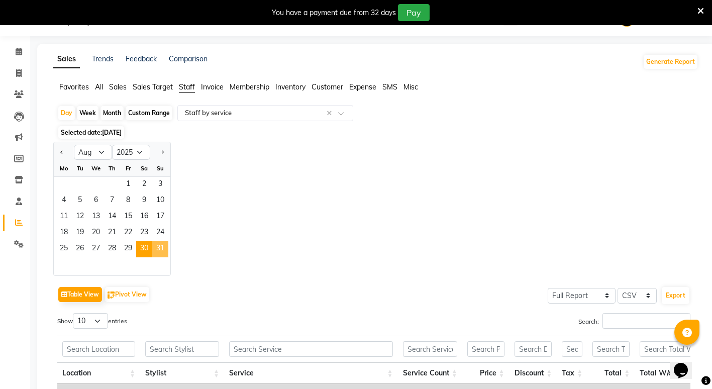
click at [164, 247] on span "31" at bounding box center [160, 249] width 16 height 16
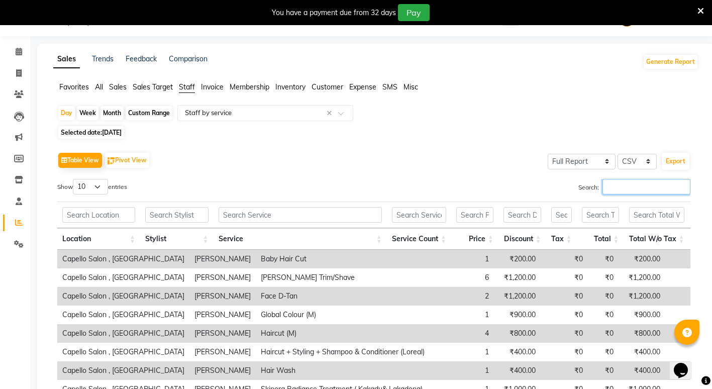
click at [628, 188] on input "Search:" at bounding box center [647, 187] width 88 height 16
type input "s"
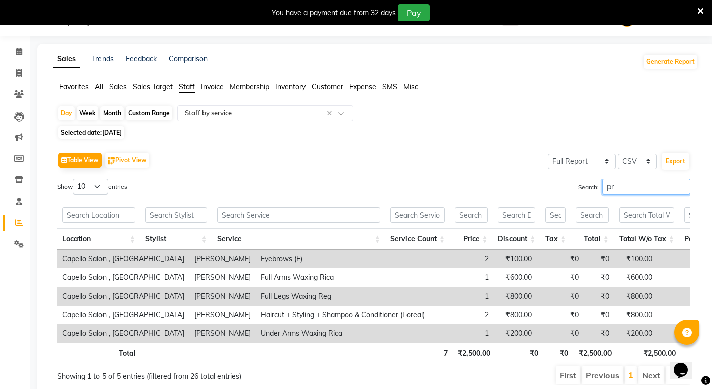
type input "p"
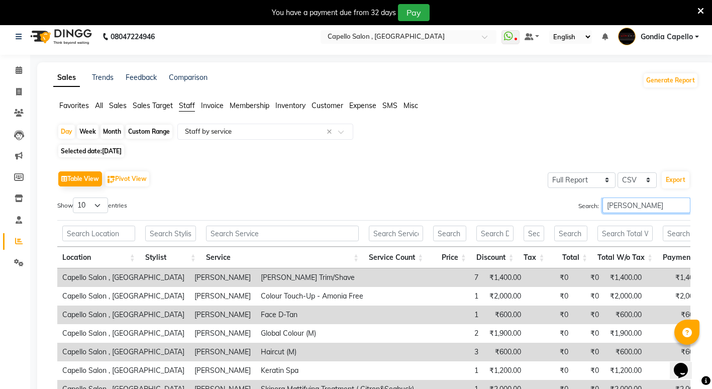
scroll to position [57, 0]
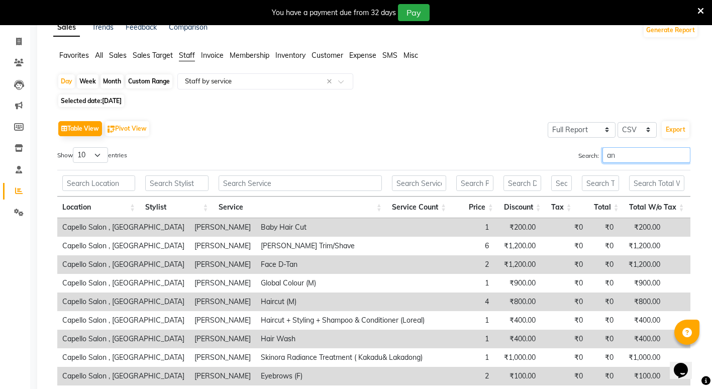
type input "a"
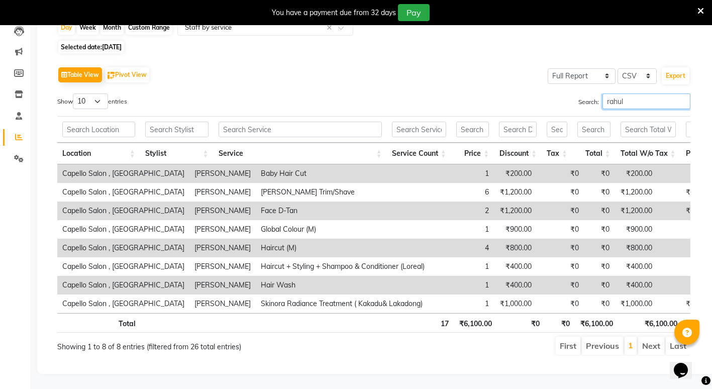
scroll to position [126, 0]
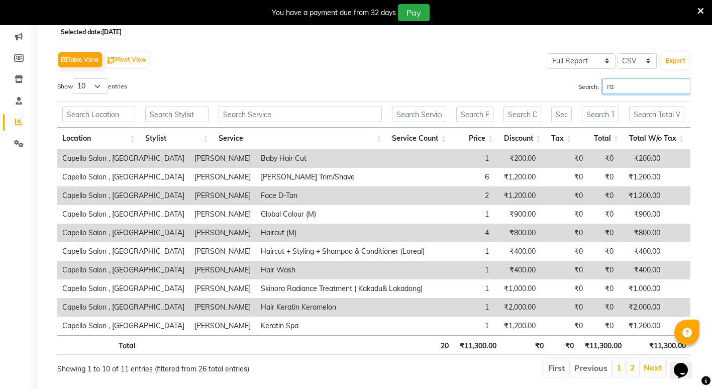
type input "r"
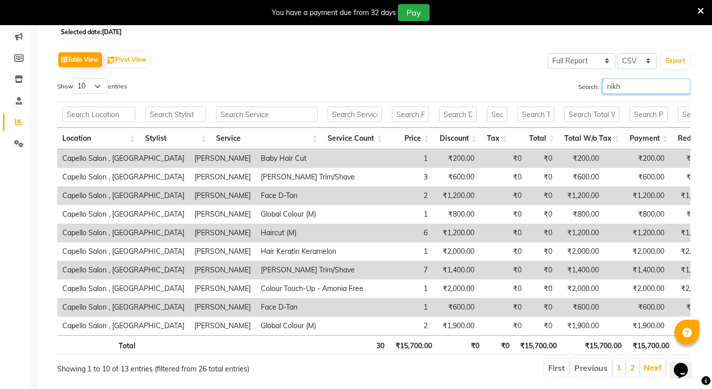
scroll to position [88, 0]
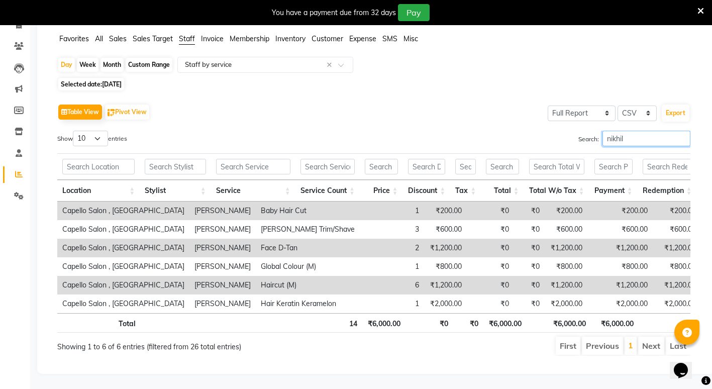
type input "nikhil"
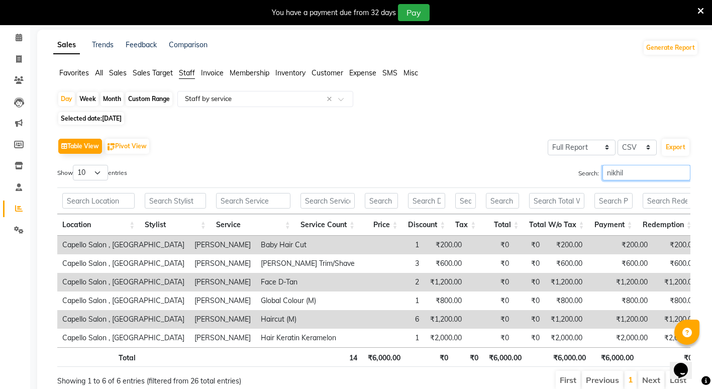
scroll to position [0, 0]
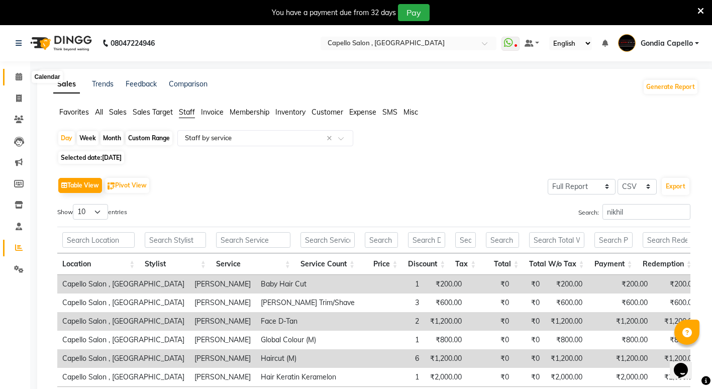
click at [16, 80] on icon at bounding box center [19, 77] width 7 height 8
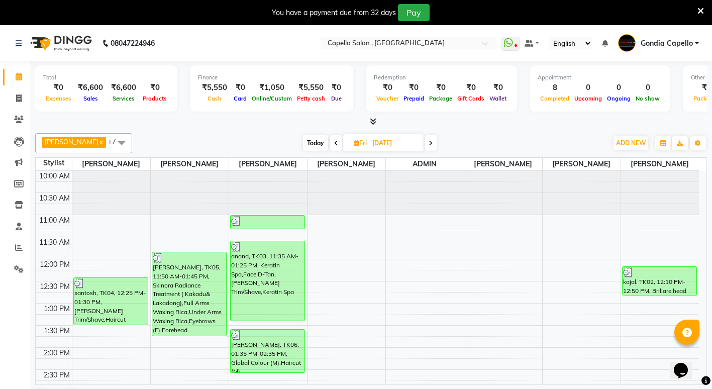
click at [354, 143] on icon at bounding box center [357, 143] width 6 height 7
select select "8"
select select "2025"
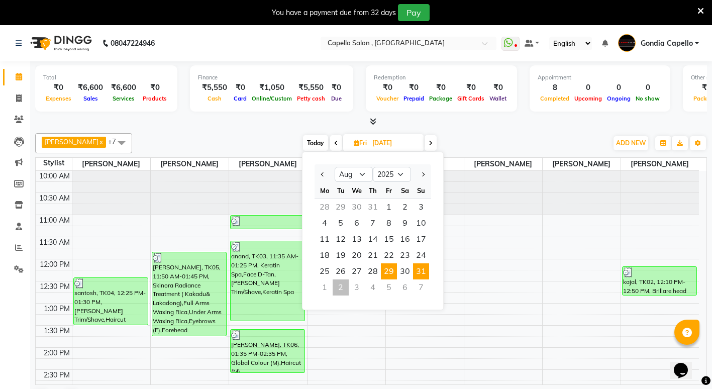
click at [424, 276] on span "31" at bounding box center [421, 271] width 16 height 16
type input "31-08-2025"
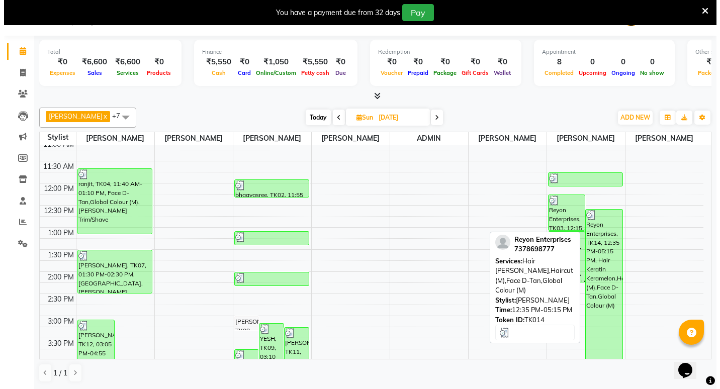
scroll to position [26, 0]
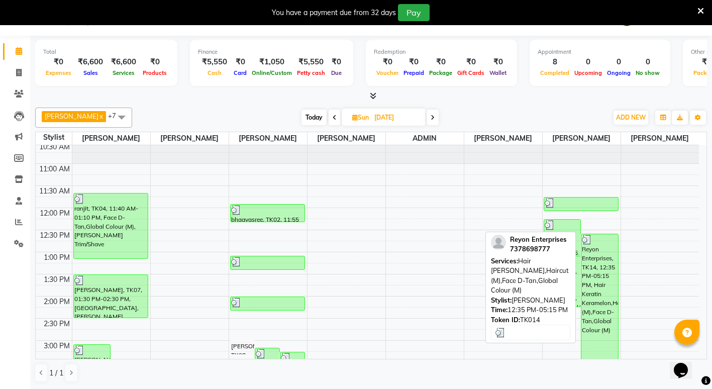
click at [595, 283] on div "Reyon Enterprises, TK14, 12:35 PM-05:15 PM, Hair Keratin Keramelon,Haircut (M),…" at bounding box center [600, 336] width 37 height 205
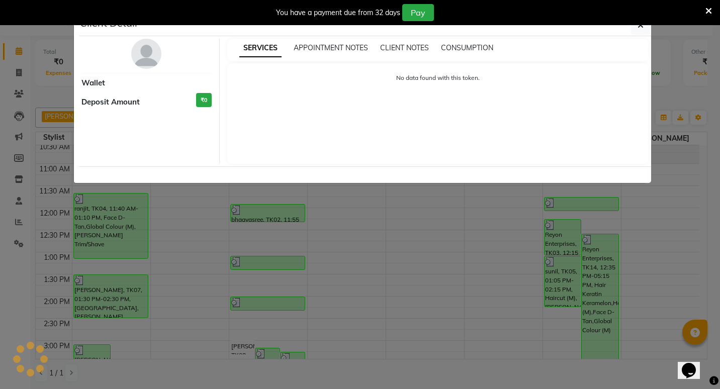
select select "3"
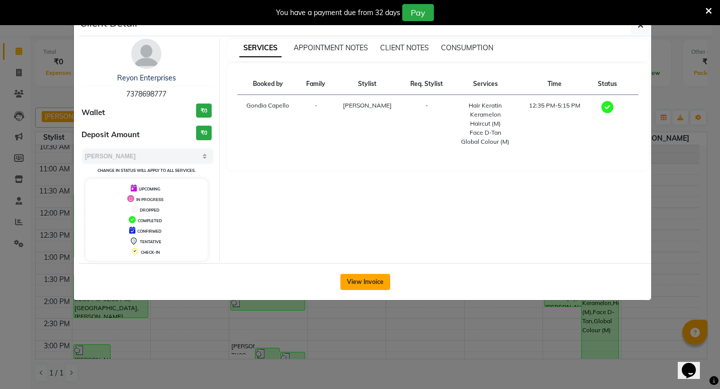
click at [370, 280] on button "View Invoice" at bounding box center [365, 282] width 50 height 16
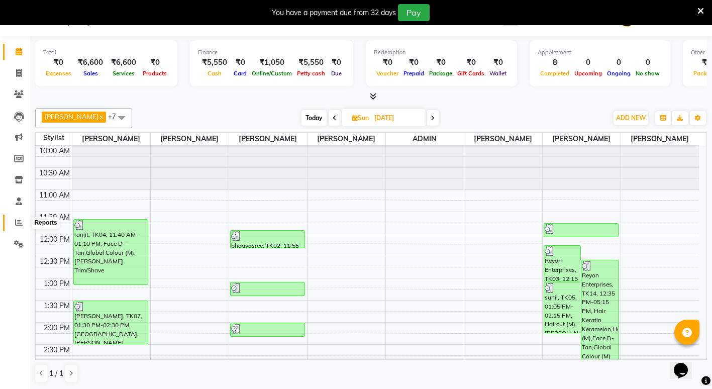
click at [20, 220] on icon at bounding box center [19, 223] width 8 height 8
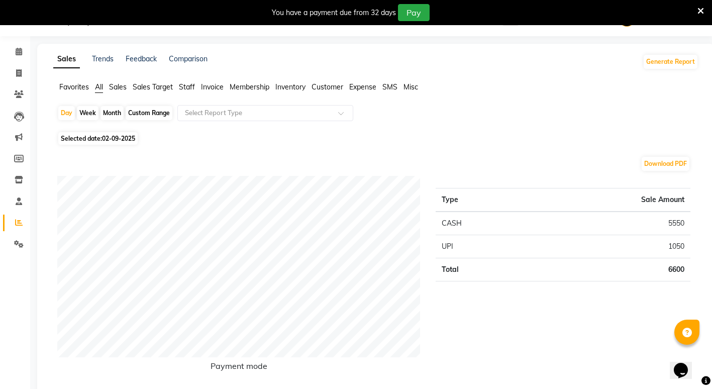
click at [185, 86] on span "Staff" at bounding box center [187, 86] width 16 height 9
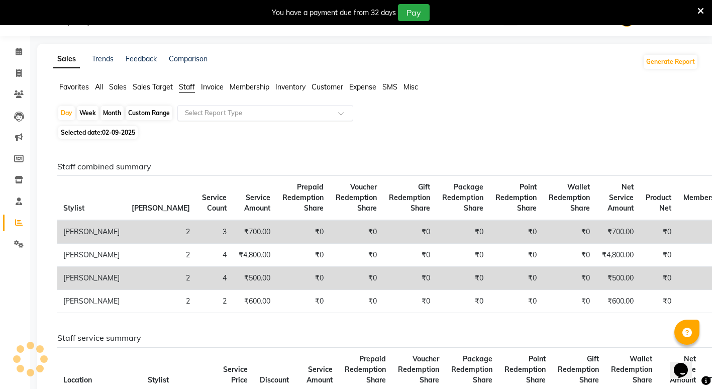
click at [196, 106] on div "Select Report Type" at bounding box center [265, 113] width 176 height 16
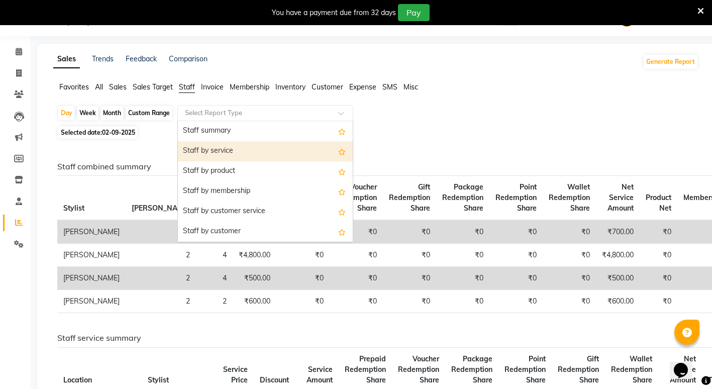
click at [216, 152] on div "Staff by service" at bounding box center [265, 151] width 175 height 20
select select "full_report"
select select "csv"
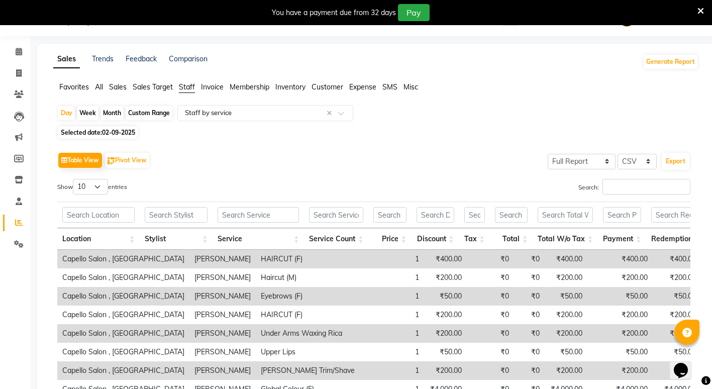
click at [114, 113] on div "Month" at bounding box center [112, 113] width 23 height 14
select select "9"
select select "2025"
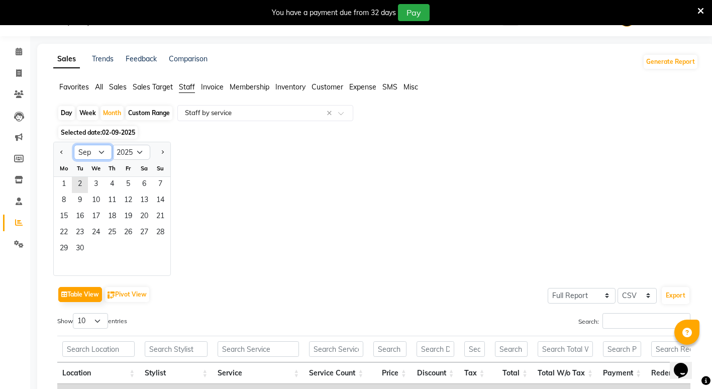
click at [106, 151] on select "Jan Feb Mar Apr May Jun Jul Aug Sep Oct Nov Dec" at bounding box center [93, 152] width 38 height 15
select select "8"
click at [74, 145] on select "Jan Feb Mar Apr May Jun Jul Aug Sep Oct Nov Dec" at bounding box center [93, 152] width 38 height 15
click at [157, 248] on span "31" at bounding box center [160, 249] width 16 height 16
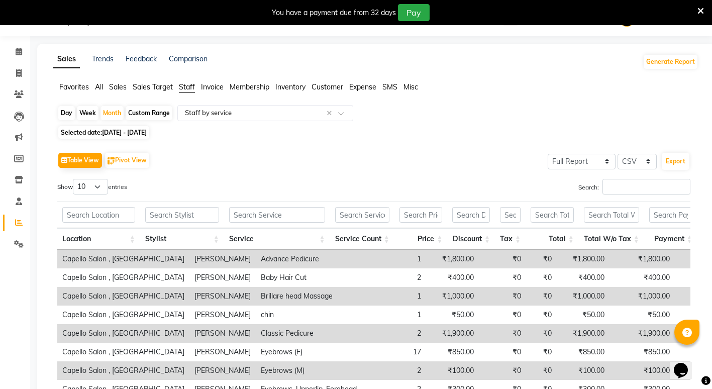
click at [66, 116] on div "Day" at bounding box center [66, 113] width 17 height 14
select select "8"
select select "2025"
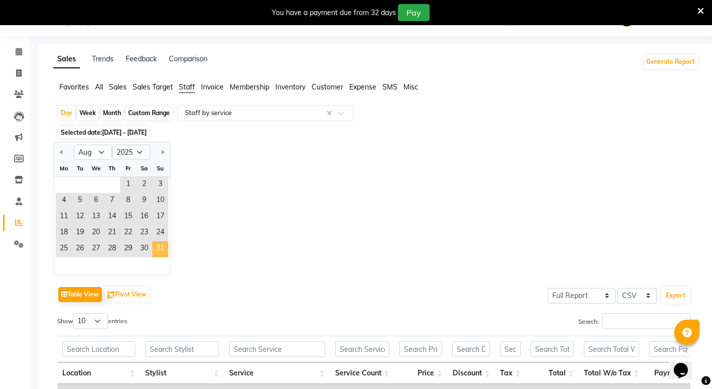
click at [167, 247] on span "31" at bounding box center [160, 249] width 16 height 16
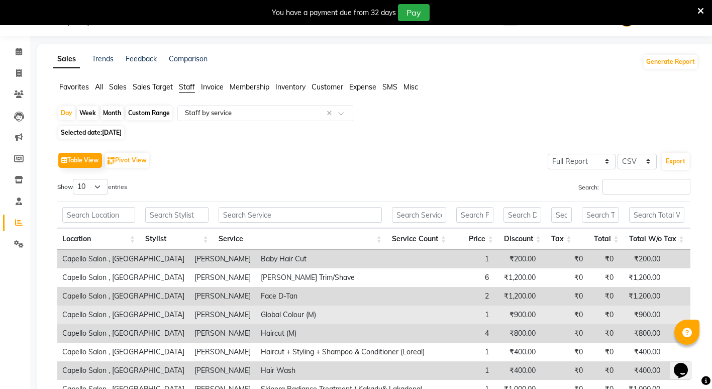
scroll to position [163, 0]
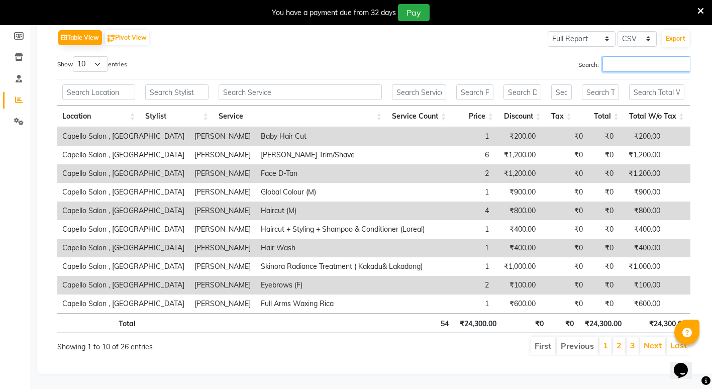
click at [610, 56] on input "Search:" at bounding box center [647, 64] width 88 height 16
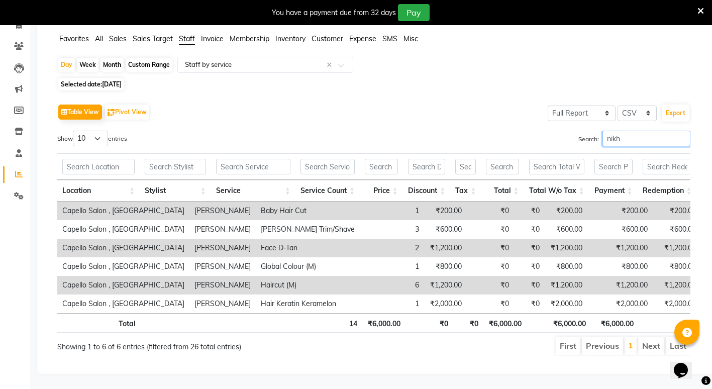
scroll to position [0, 0]
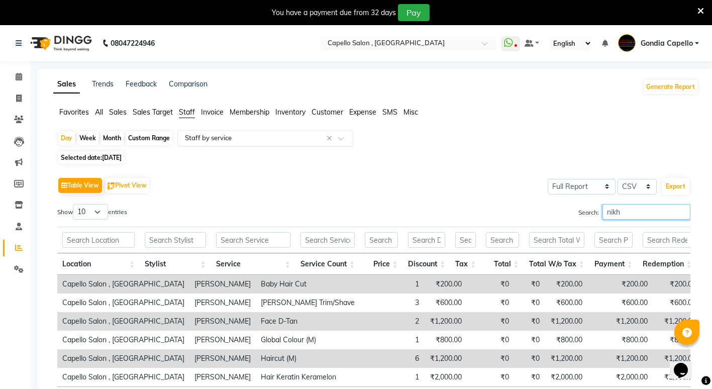
type input "nikh"
click at [219, 139] on input "text" at bounding box center [255, 138] width 145 height 10
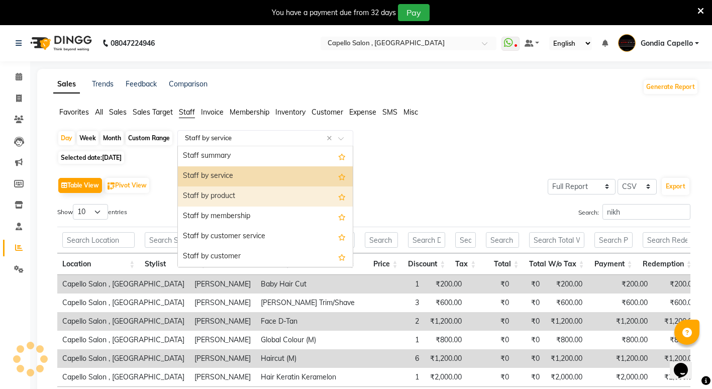
click at [225, 193] on div "Staff by product" at bounding box center [265, 197] width 175 height 20
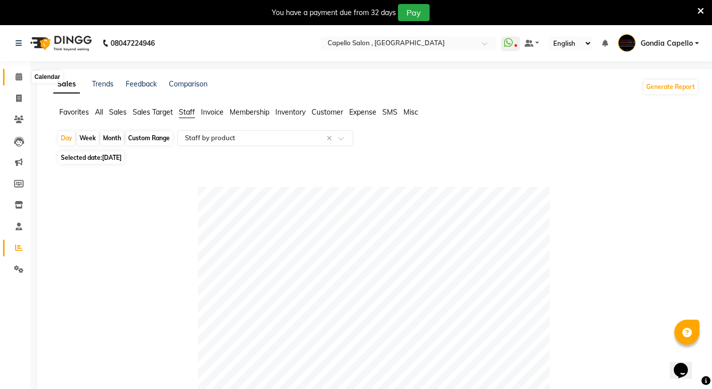
click at [15, 78] on span at bounding box center [19, 77] width 18 height 12
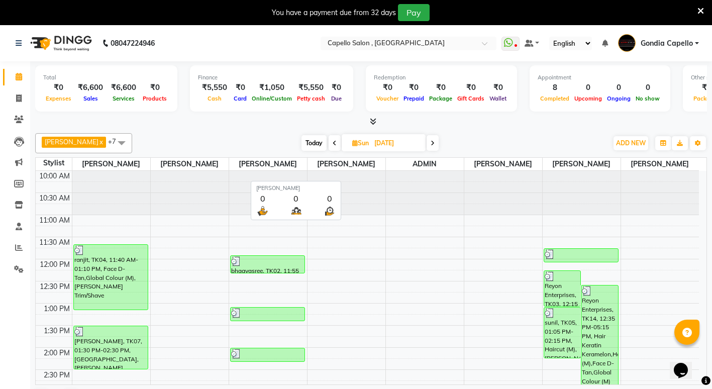
scroll to position [26, 0]
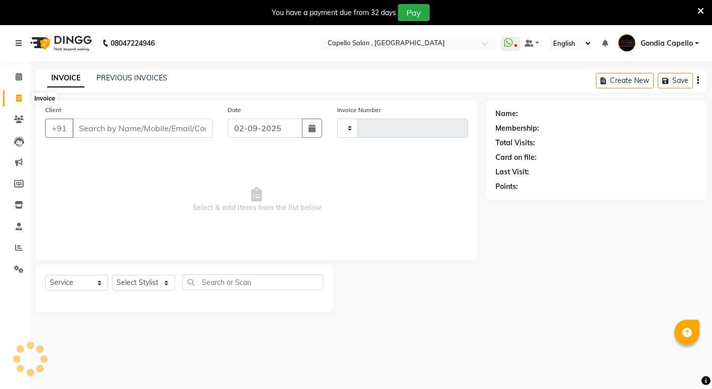
select select "service"
type input "2201"
select select "853"
click at [134, 282] on select "Select Stylist" at bounding box center [143, 283] width 63 height 16
select select "14375"
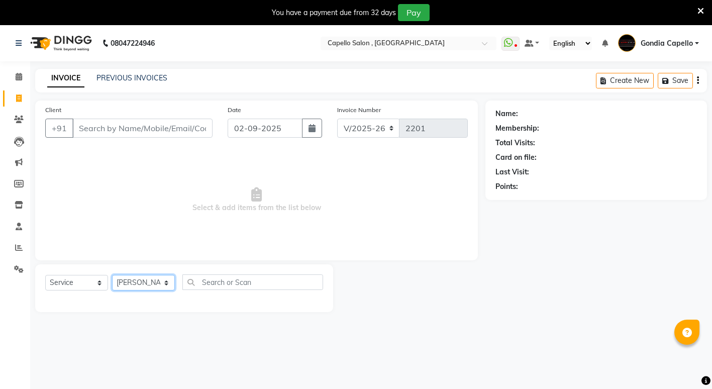
click at [112, 275] on select "Select Stylist ADMIN ANIKET BAGDE BHASKAR KAWDE GAURAV KHOBRAGADE Gondia Capell…" at bounding box center [143, 283] width 63 height 16
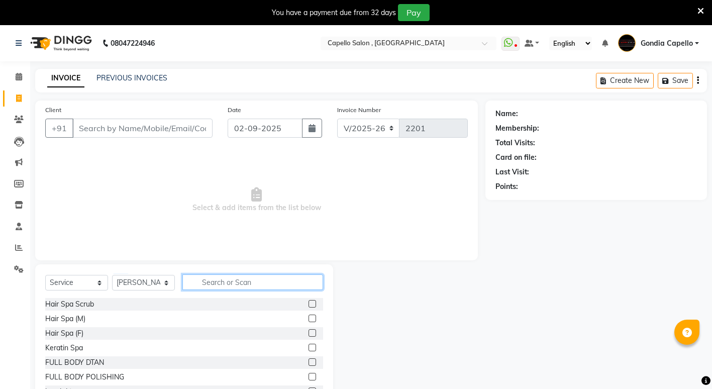
click at [223, 276] on input "text" at bounding box center [253, 283] width 141 height 16
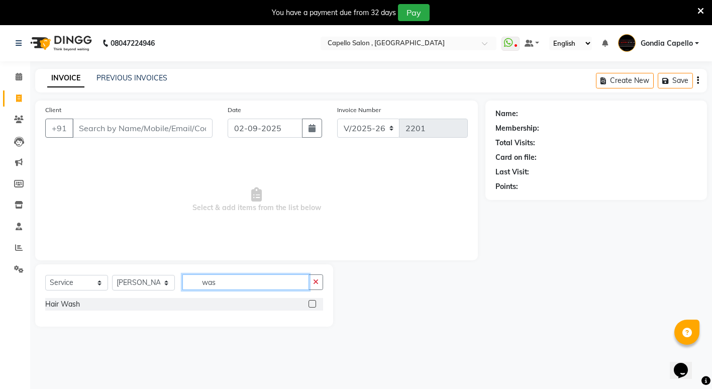
type input "was"
click at [314, 305] on label at bounding box center [313, 304] width 8 height 8
click at [314, 305] on input "checkbox" at bounding box center [312, 304] width 7 height 7
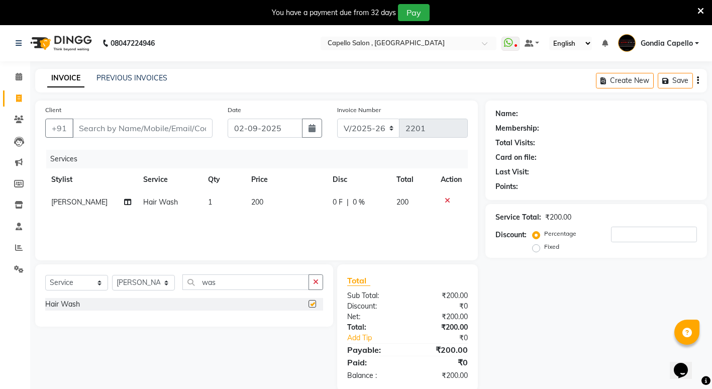
checkbox input "false"
click at [281, 211] on td "200" at bounding box center [285, 202] width 81 height 23
select select "14375"
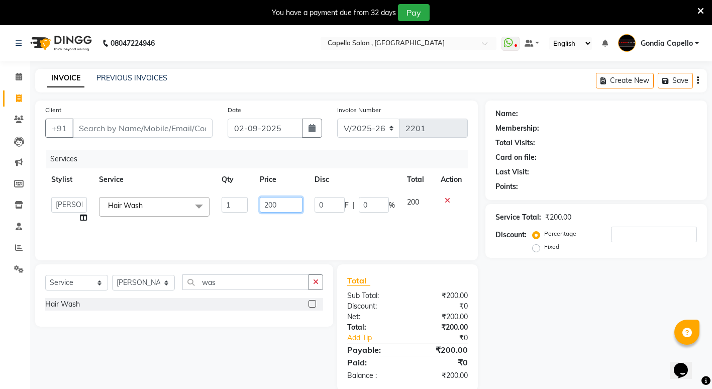
click at [289, 208] on input "200" at bounding box center [281, 205] width 43 height 16
type input "2"
type input "300"
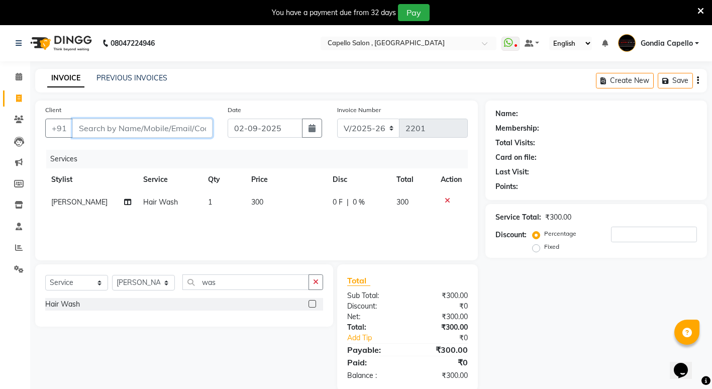
click at [166, 129] on input "Client" at bounding box center [142, 128] width 140 height 19
type input "9"
type input "0"
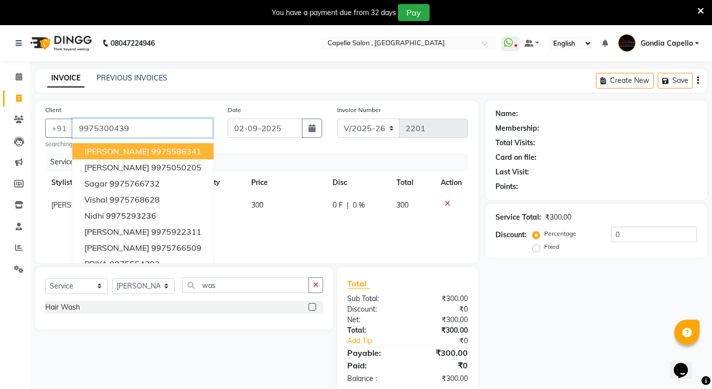
type input "9975300439"
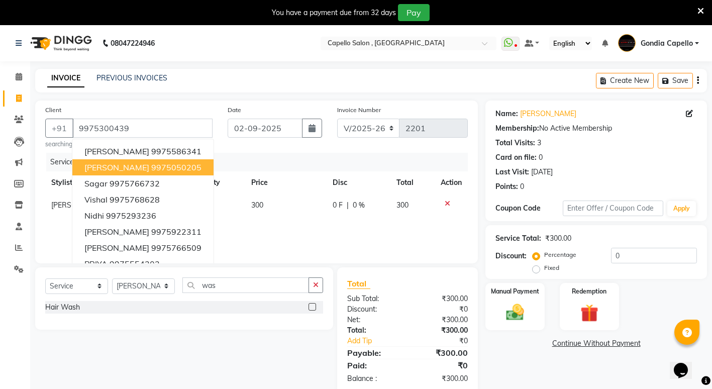
click at [516, 374] on div "Name: Shradhha Membership: No Active Membership Total Visits: 3 Card on file: 0…" at bounding box center [600, 248] width 229 height 294
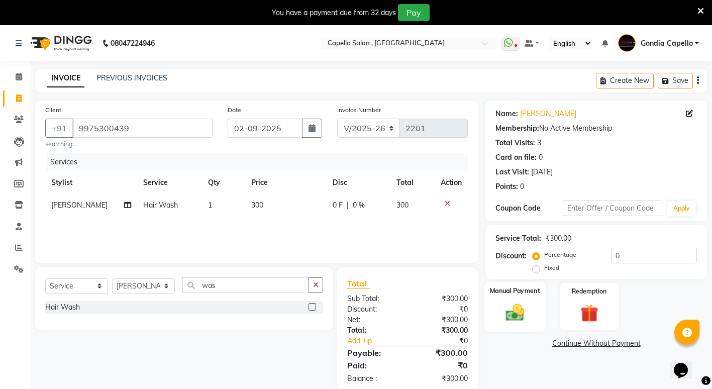
click at [509, 308] on img at bounding box center [515, 313] width 31 height 22
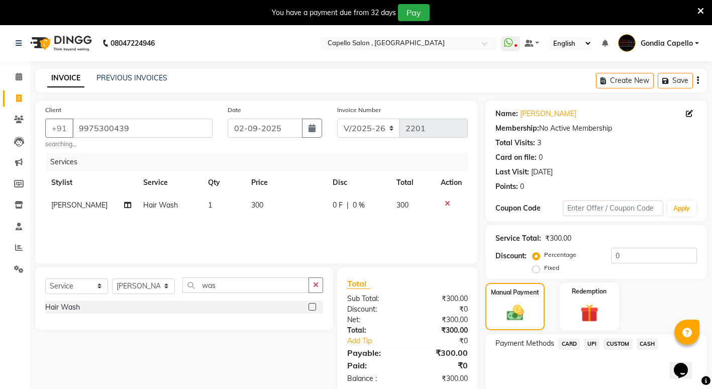
click at [655, 345] on span "CASH" at bounding box center [648, 344] width 22 height 12
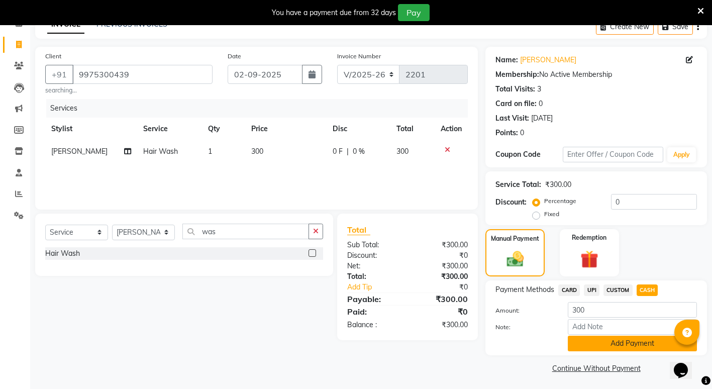
scroll to position [56, 0]
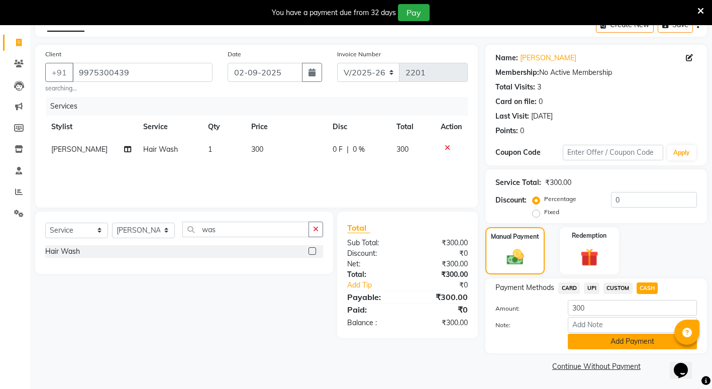
click at [607, 344] on button "Add Payment" at bounding box center [632, 342] width 129 height 16
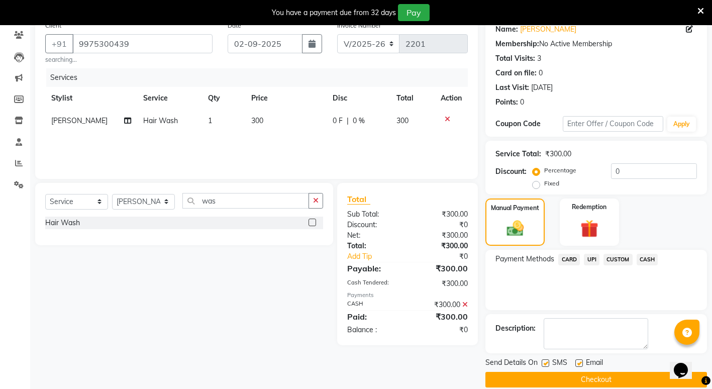
scroll to position [98, 0]
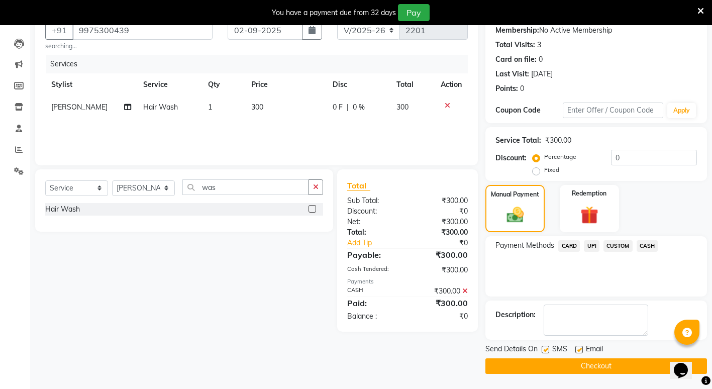
click at [564, 367] on button "Checkout" at bounding box center [597, 366] width 222 height 16
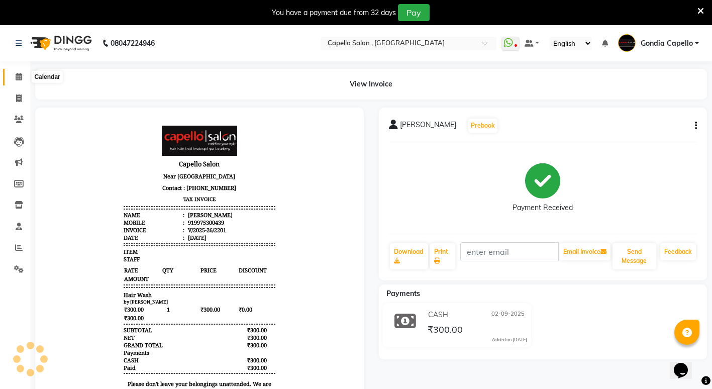
click at [16, 82] on span at bounding box center [19, 77] width 18 height 12
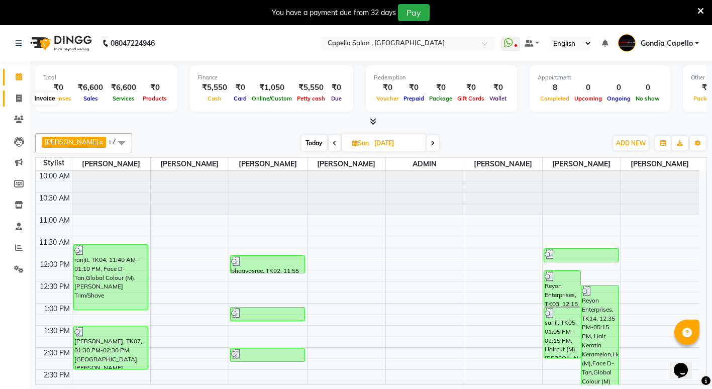
click at [19, 98] on icon at bounding box center [19, 99] width 6 height 8
select select "service"
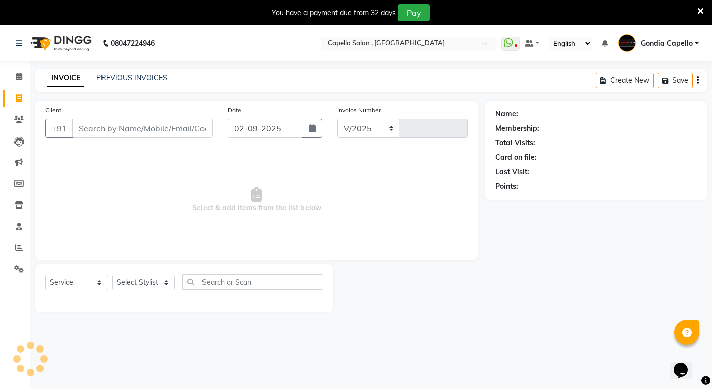
select select "853"
type input "2202"
click at [142, 287] on select "Select Stylist ADMIN ANIKET BAGDE BHASKAR KAWDE GAURAV KHOBRAGADE Gondia Capell…" at bounding box center [143, 283] width 63 height 16
select select "66896"
click at [112, 275] on select "Select Stylist ADMIN ANIKET BAGDE BHASKAR KAWDE GAURAV KHOBRAGADE Gondia Capell…" at bounding box center [143, 283] width 63 height 16
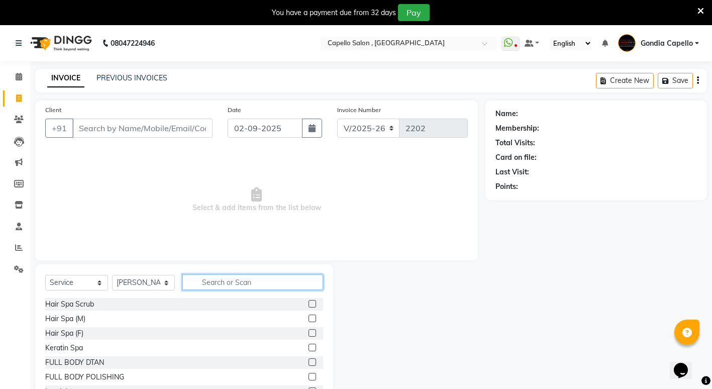
click at [227, 284] on input "text" at bounding box center [253, 283] width 141 height 16
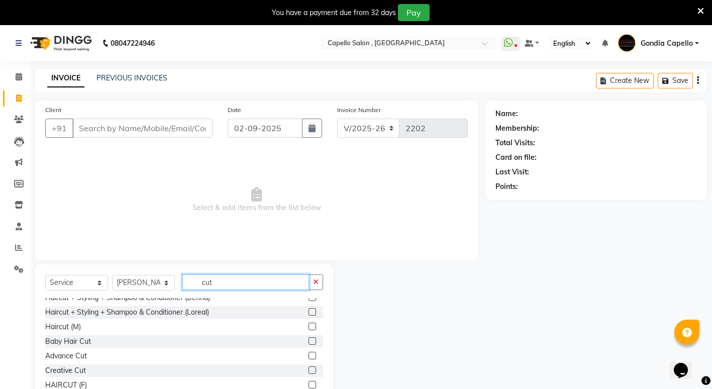
scroll to position [60, 0]
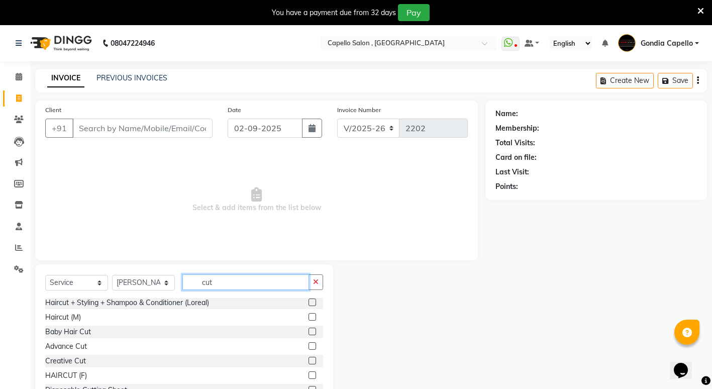
type input "cut"
click at [309, 376] on label at bounding box center [313, 376] width 8 height 8
click at [309, 376] on input "checkbox" at bounding box center [312, 376] width 7 height 7
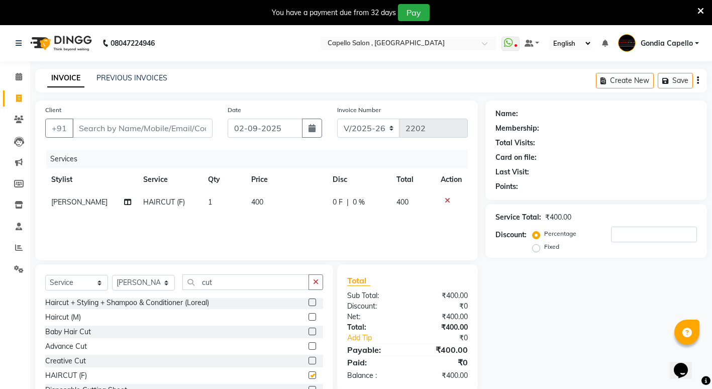
checkbox input "false"
click at [312, 278] on button "button" at bounding box center [316, 283] width 15 height 16
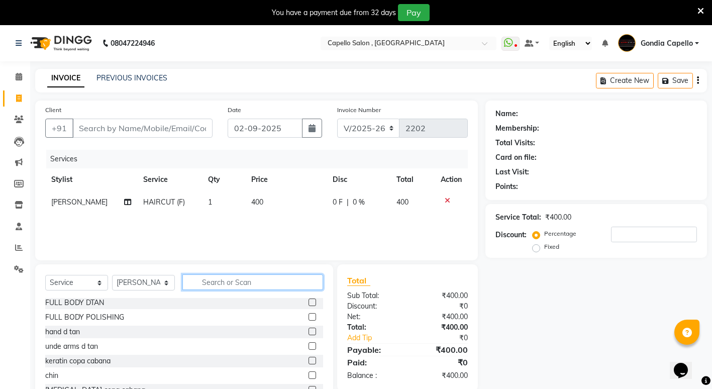
click at [292, 278] on input "text" at bounding box center [253, 283] width 141 height 16
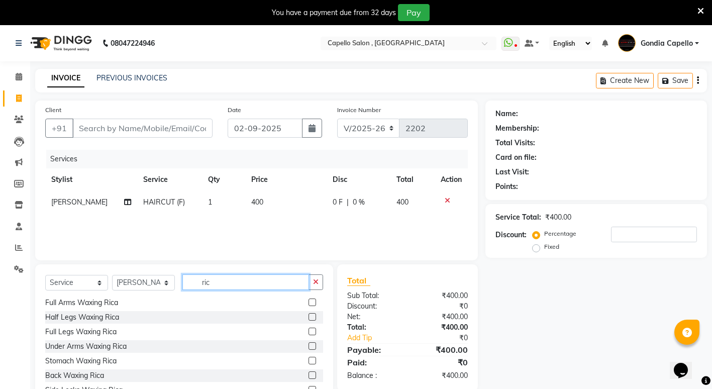
scroll to position [0, 0]
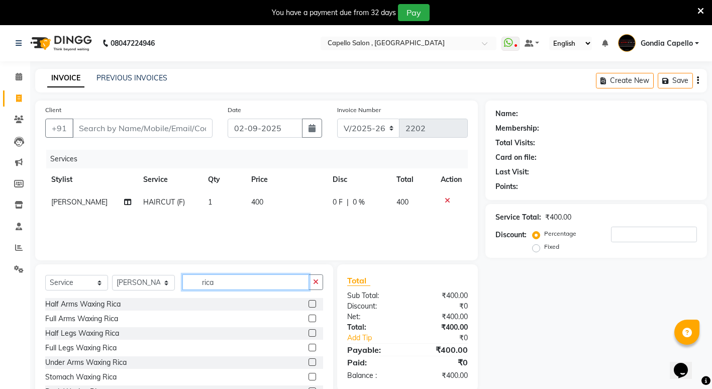
type input "rica"
click at [309, 318] on label at bounding box center [313, 319] width 8 height 8
click at [309, 318] on input "checkbox" at bounding box center [312, 319] width 7 height 7
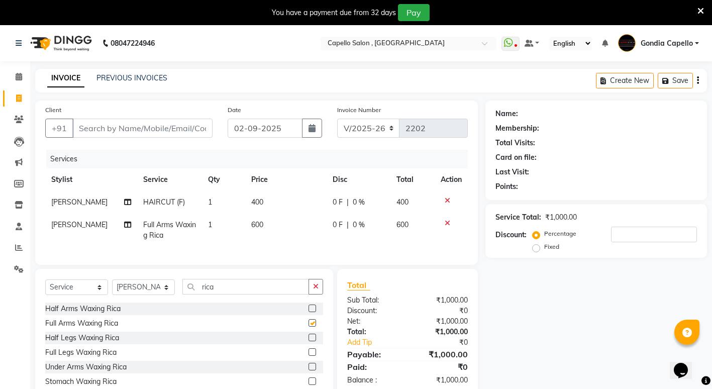
checkbox input "false"
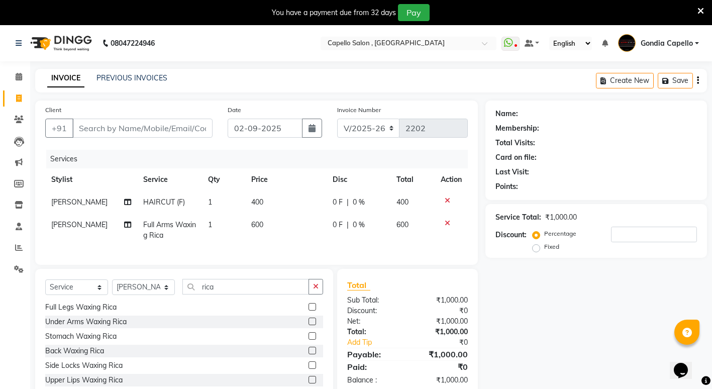
click at [309, 325] on label at bounding box center [313, 322] width 8 height 8
click at [309, 325] on input "checkbox" at bounding box center [312, 322] width 7 height 7
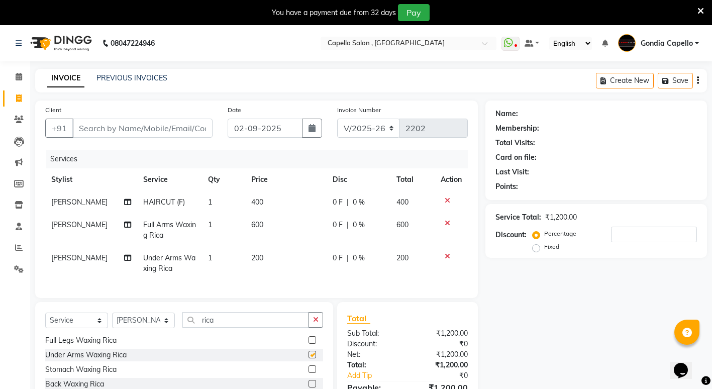
checkbox input "false"
click at [308, 328] on input "rica" at bounding box center [246, 320] width 127 height 16
click at [315, 328] on button "button" at bounding box center [316, 320] width 15 height 16
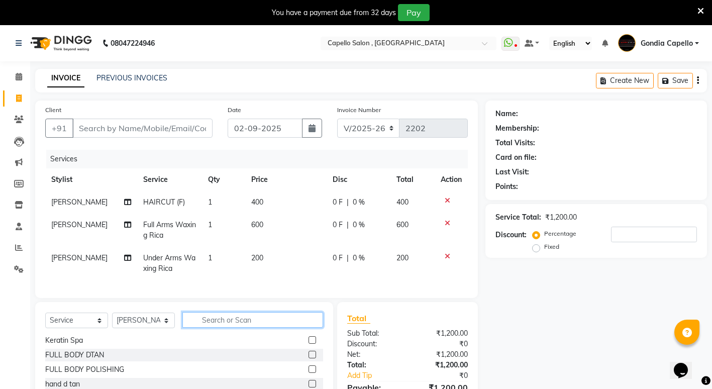
click at [304, 328] on input "text" at bounding box center [253, 320] width 141 height 16
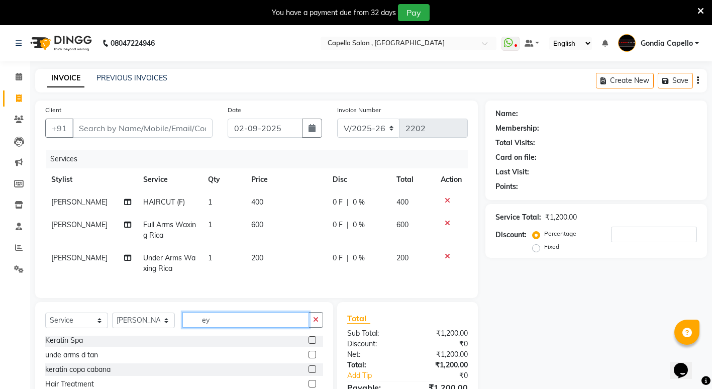
scroll to position [0, 0]
type input "ey"
click at [313, 360] on label at bounding box center [313, 356] width 8 height 8
click at [313, 360] on input "checkbox" at bounding box center [312, 356] width 7 height 7
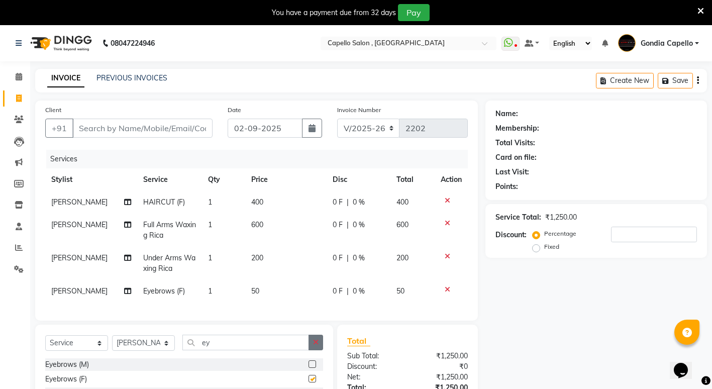
checkbox input "false"
click at [313, 346] on icon "button" at bounding box center [316, 342] width 6 height 7
click at [311, 350] on input "text" at bounding box center [253, 343] width 141 height 16
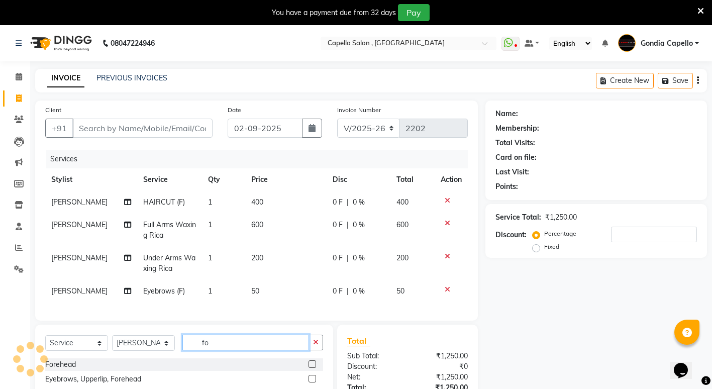
type input "fo"
click at [310, 368] on label at bounding box center [313, 364] width 8 height 8
click at [310, 368] on input "checkbox" at bounding box center [312, 364] width 7 height 7
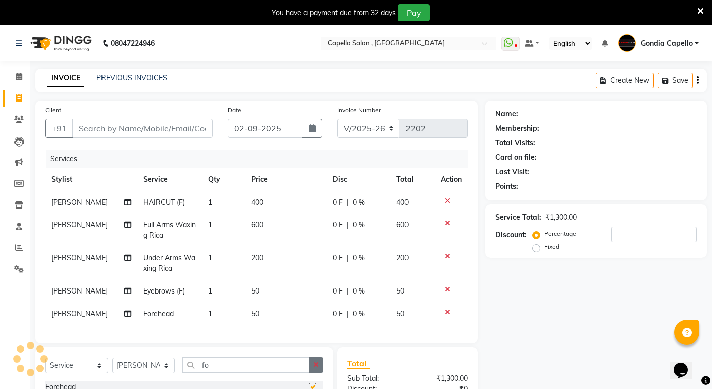
checkbox input "false"
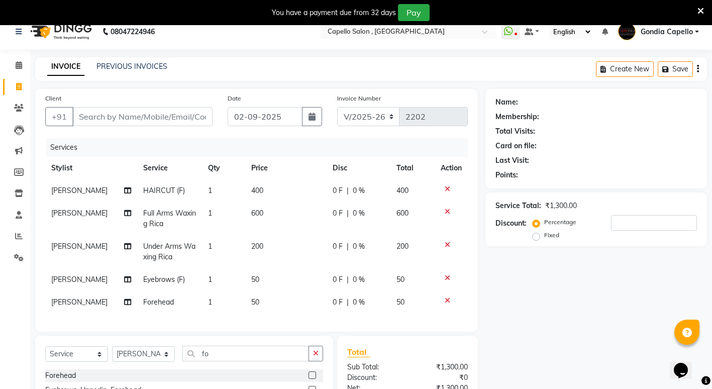
scroll to position [7, 0]
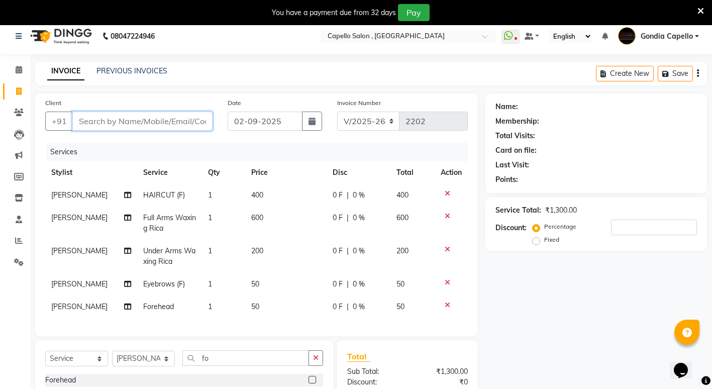
click at [180, 117] on input "Client" at bounding box center [142, 121] width 140 height 19
type input "9"
type input "0"
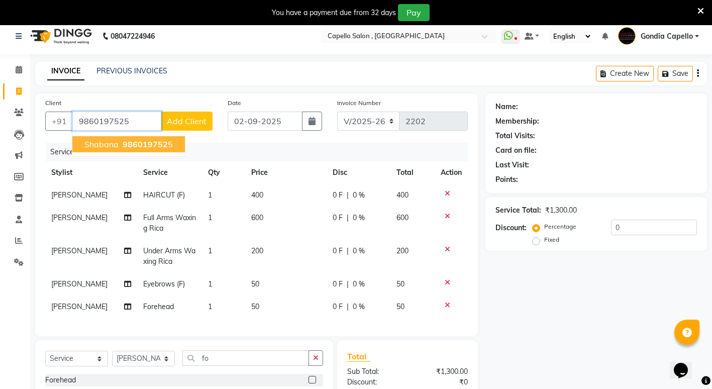
type input "9860197525"
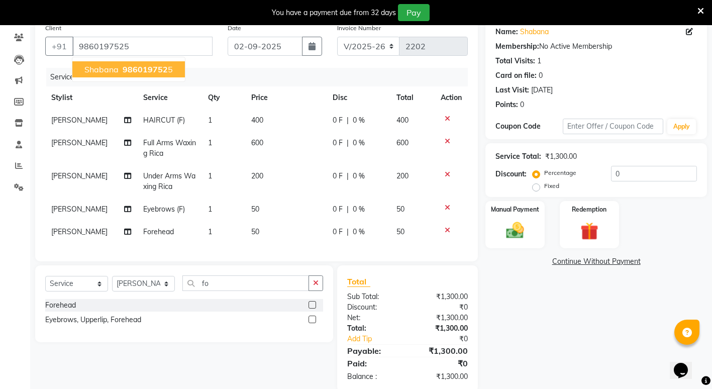
scroll to position [108, 0]
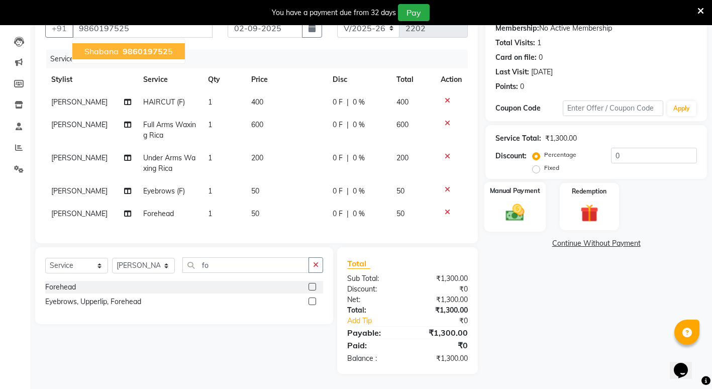
click at [520, 214] on img at bounding box center [515, 213] width 31 height 22
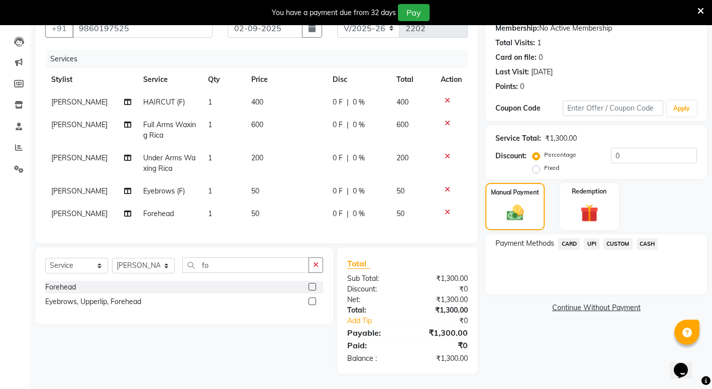
click at [649, 238] on span "CASH" at bounding box center [648, 244] width 22 height 12
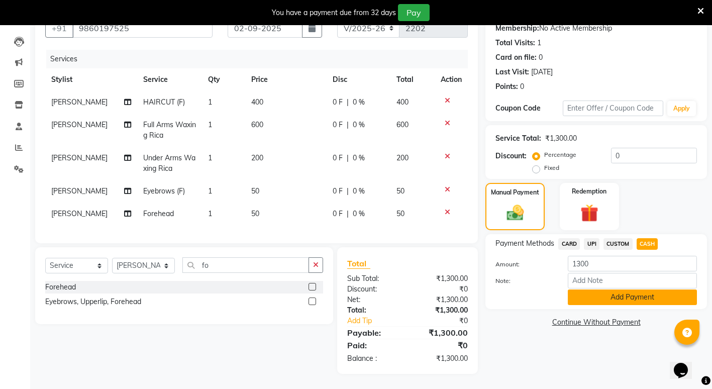
click at [636, 290] on button "Add Payment" at bounding box center [632, 298] width 129 height 16
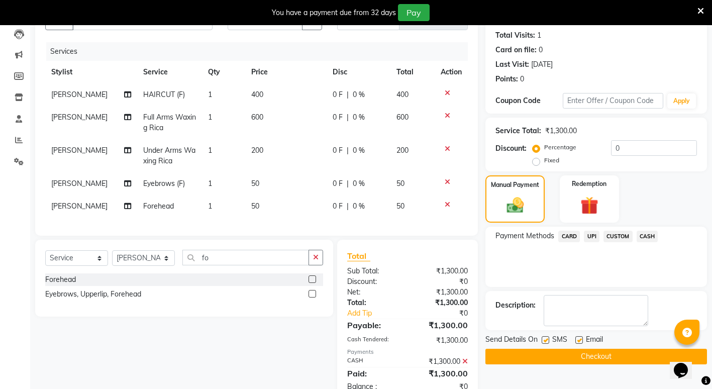
click at [626, 352] on button "Checkout" at bounding box center [597, 357] width 222 height 16
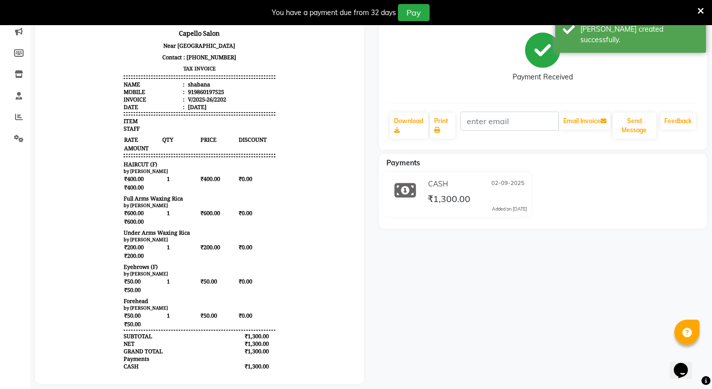
select select "853"
select select "service"
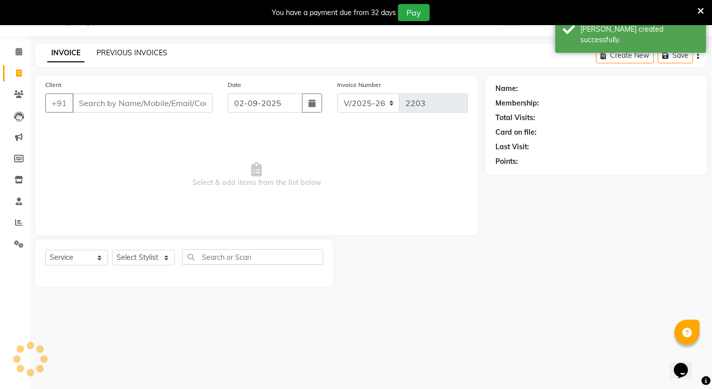
scroll to position [25, 0]
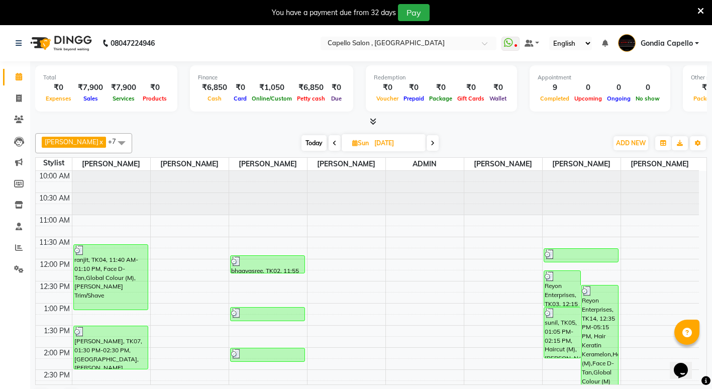
click at [311, 145] on span "Today" at bounding box center [314, 143] width 25 height 16
type input "02-09-2025"
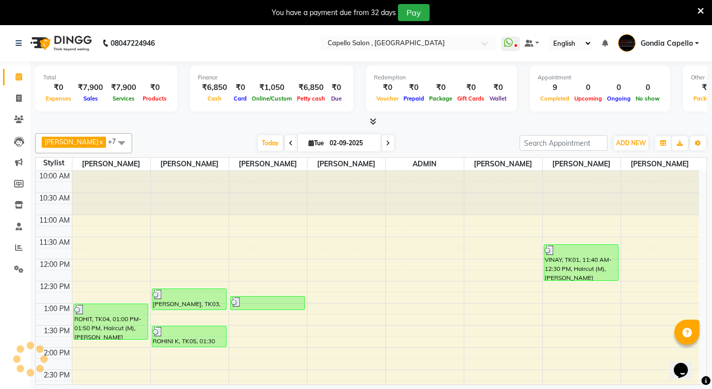
scroll to position [327, 0]
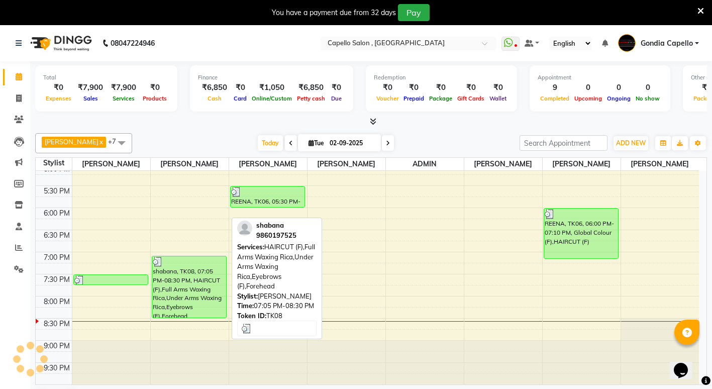
click at [187, 283] on div "shabana, TK08, 07:05 PM-08:30 PM, HAIRCUT (F),Full Arms Waxing Rica,Under Arms …" at bounding box center [189, 286] width 74 height 61
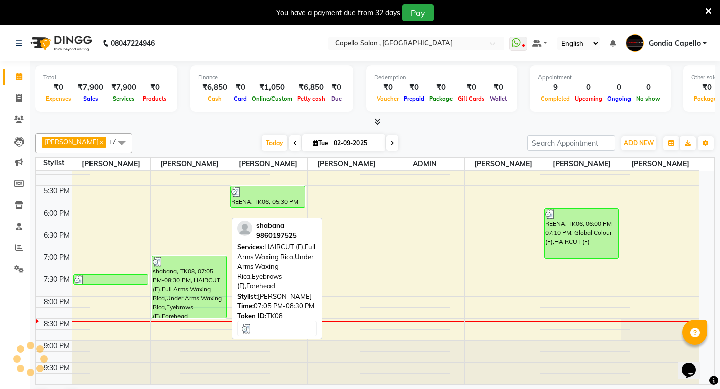
select select "3"
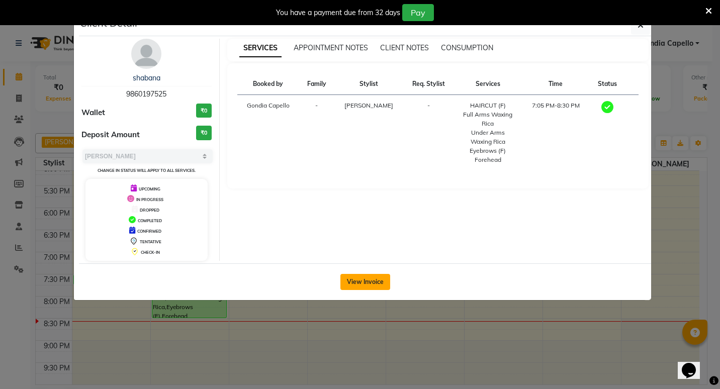
click at [347, 287] on button "View Invoice" at bounding box center [365, 282] width 50 height 16
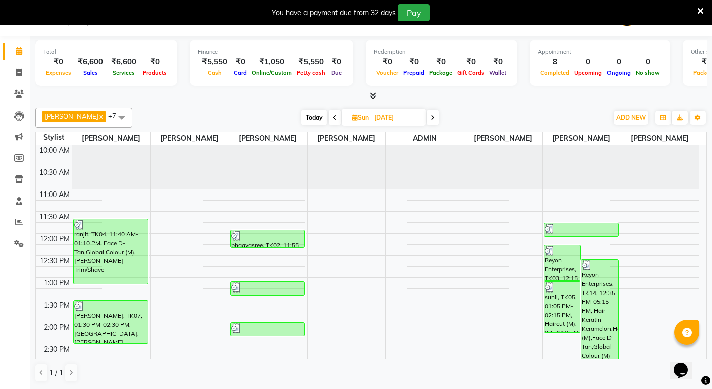
scroll to position [26, 0]
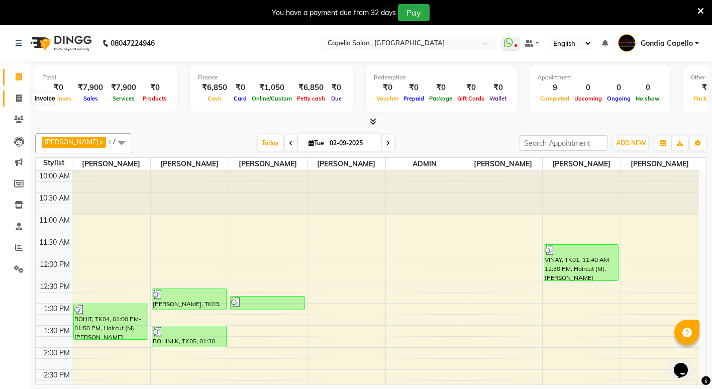
drag, startPoint x: 14, startPoint y: 97, endPoint x: 45, endPoint y: 93, distance: 31.4
click at [14, 97] on span at bounding box center [19, 99] width 18 height 12
select select "service"
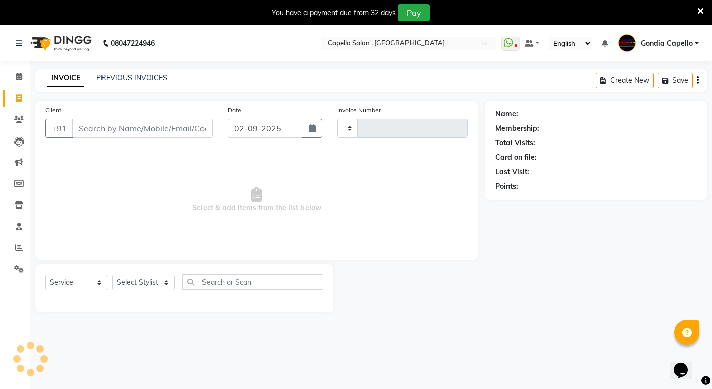
type input "2203"
select select "853"
click at [125, 76] on link "PREVIOUS INVOICES" at bounding box center [132, 77] width 71 height 9
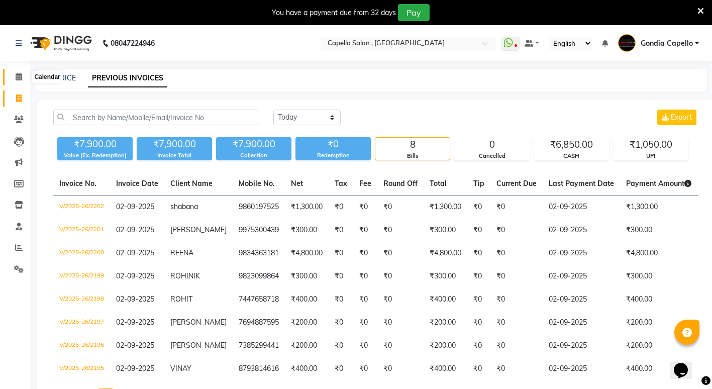
click at [24, 74] on span at bounding box center [19, 77] width 18 height 12
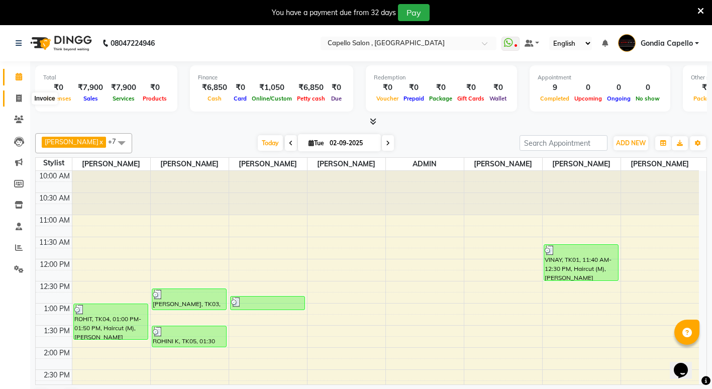
click at [16, 96] on icon at bounding box center [19, 99] width 6 height 8
select select "853"
select select "service"
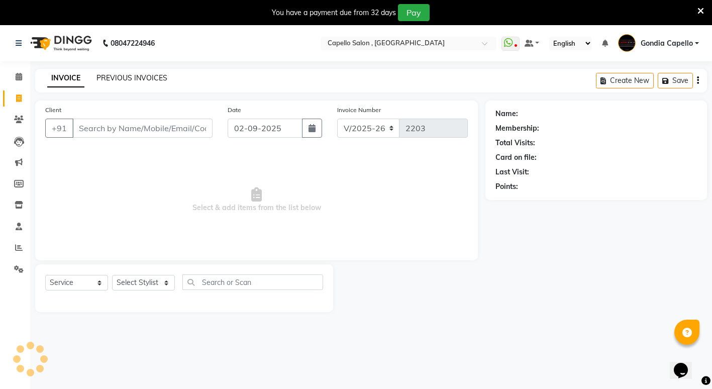
click at [134, 73] on link "PREVIOUS INVOICES" at bounding box center [132, 77] width 71 height 9
